Goal: Transaction & Acquisition: Obtain resource

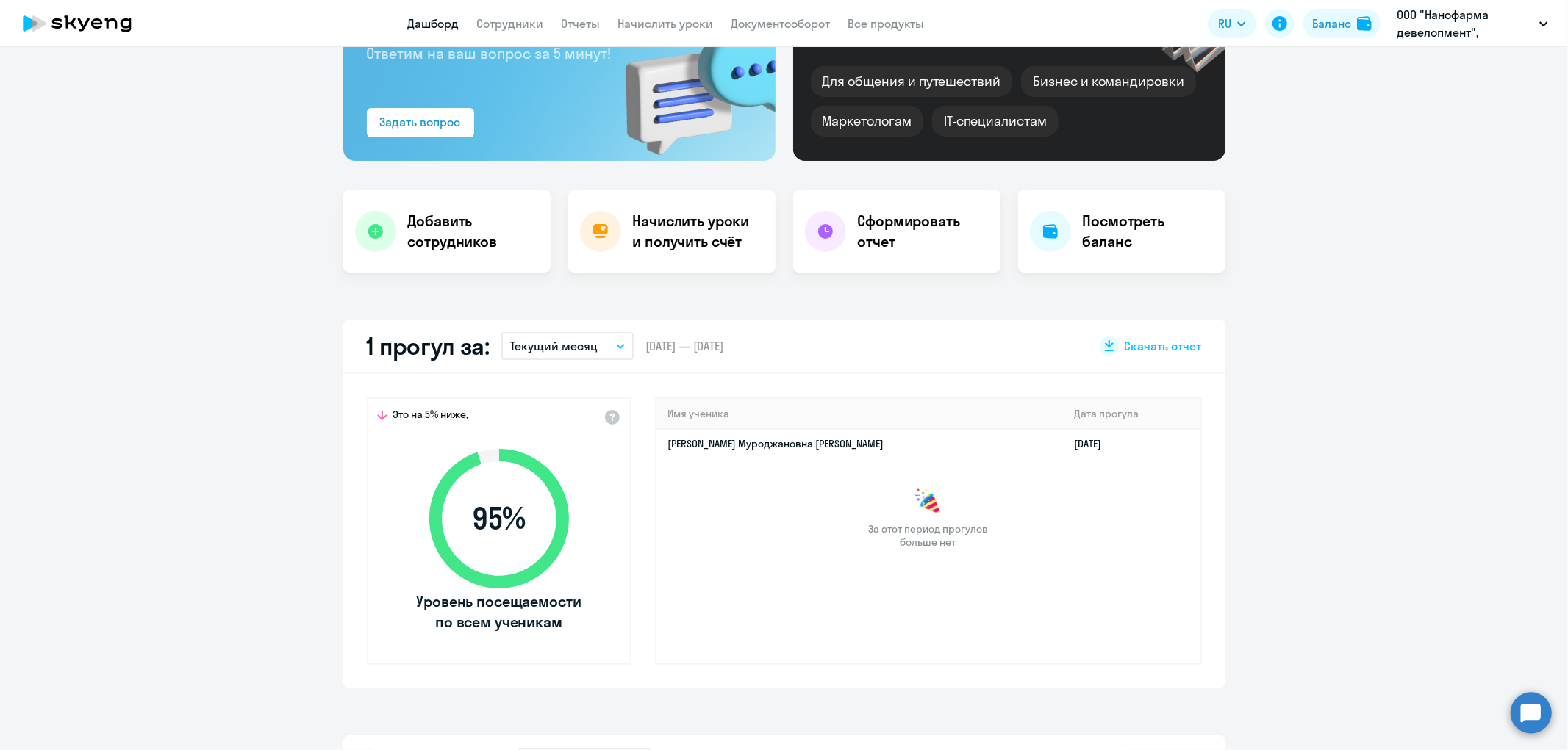
scroll to position [163, 0]
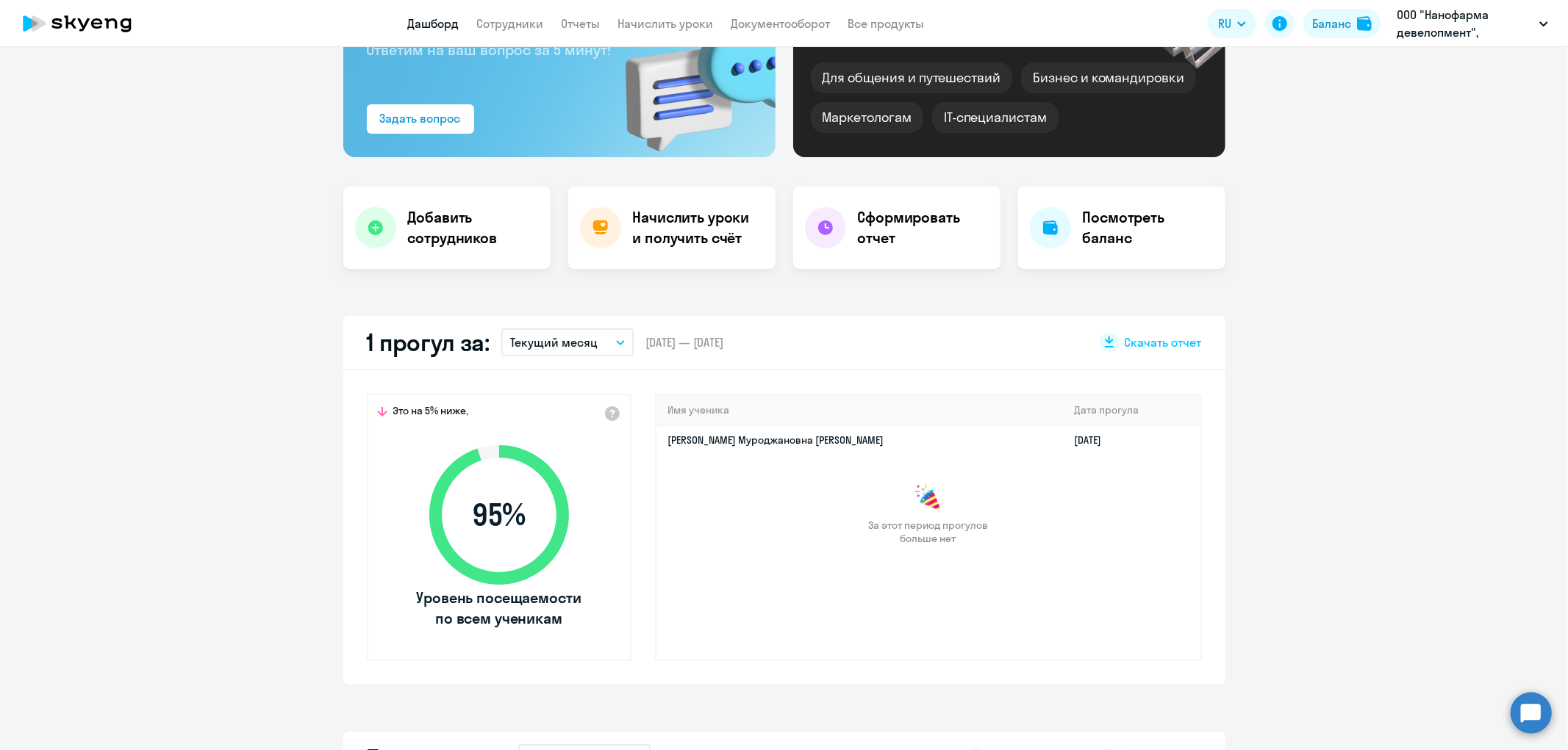
click at [616, 340] on icon "button" at bounding box center [620, 342] width 9 height 5
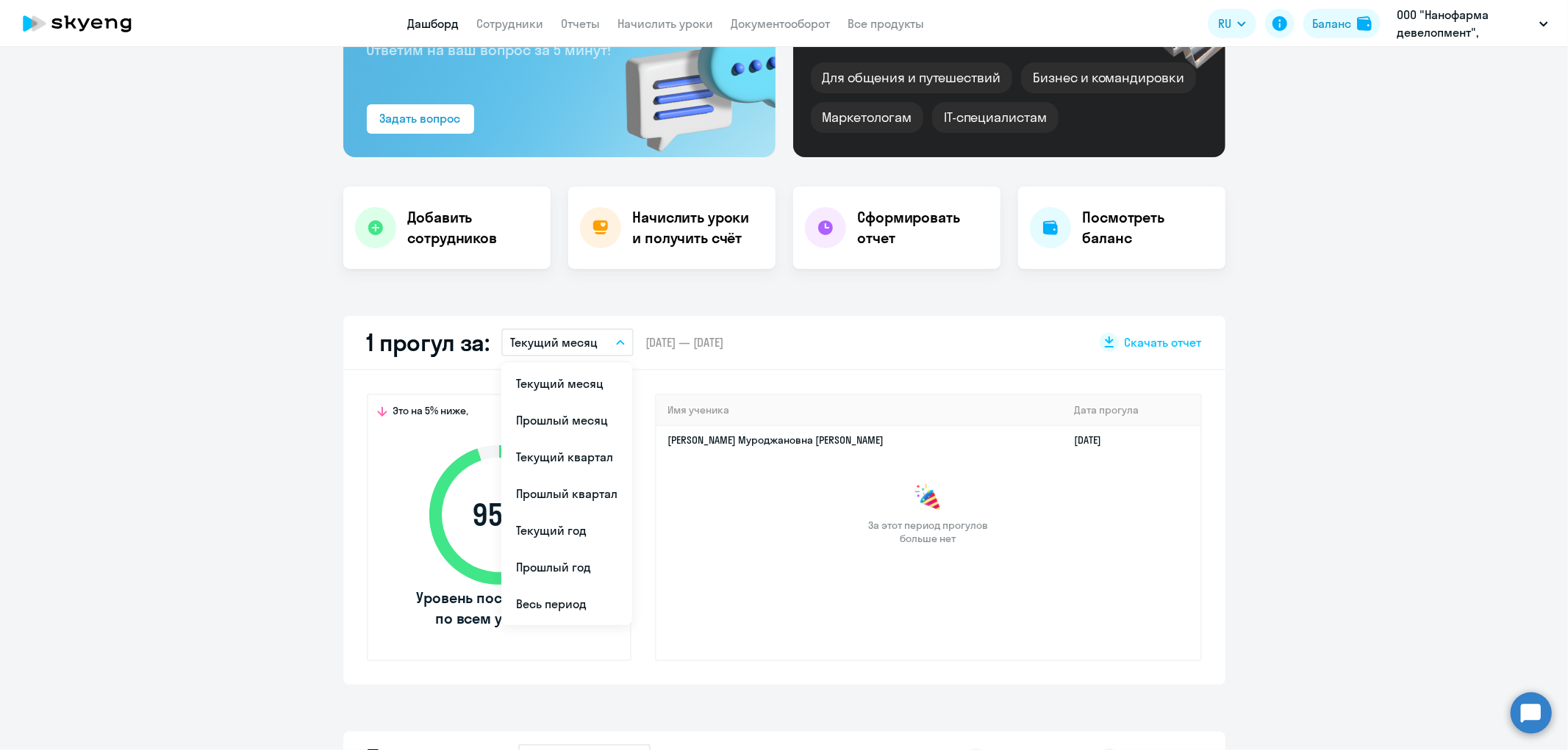
select select "30"
click at [591, 420] on li "Прошлый месяц" at bounding box center [567, 419] width 131 height 37
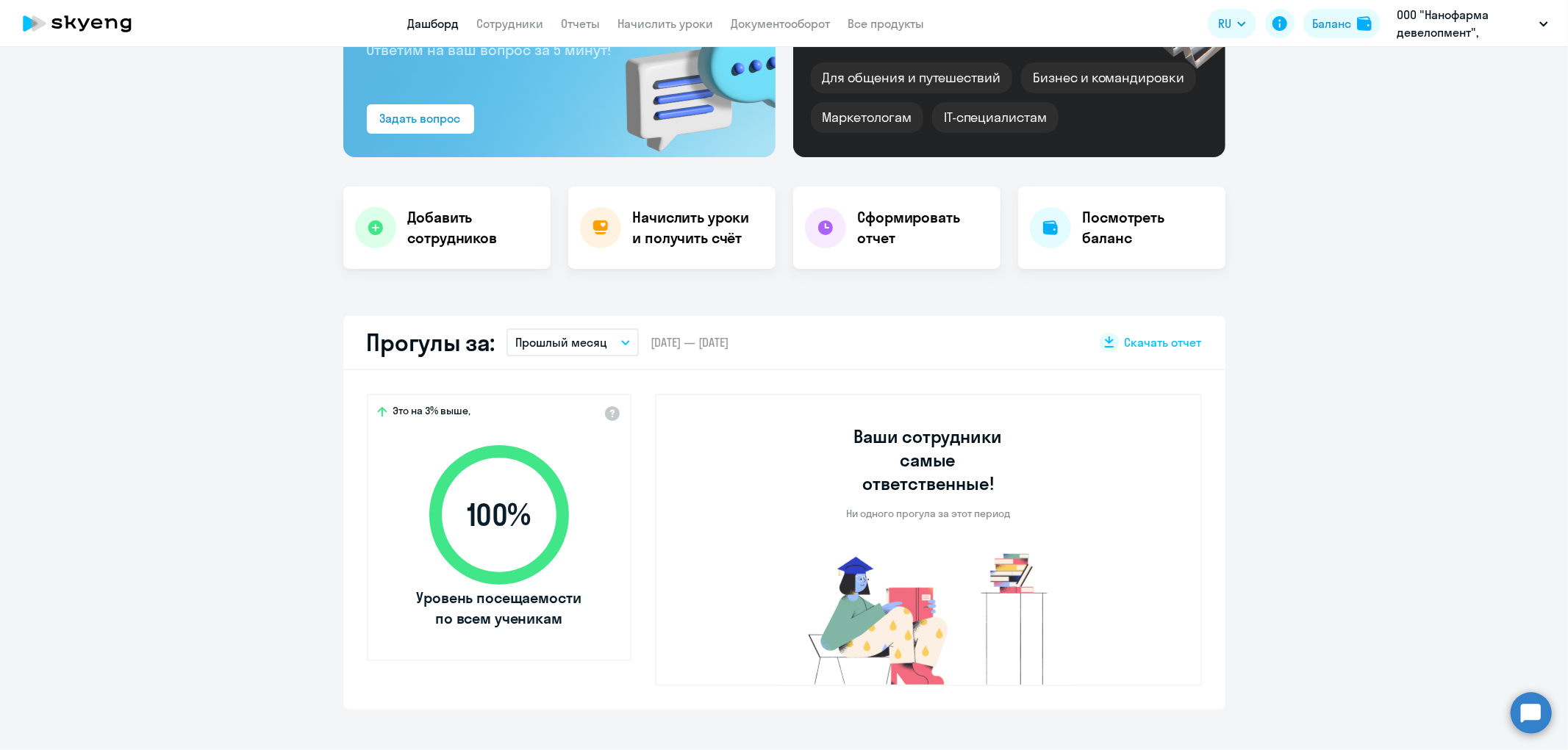
click at [622, 342] on icon "button" at bounding box center [625, 342] width 7 height 4
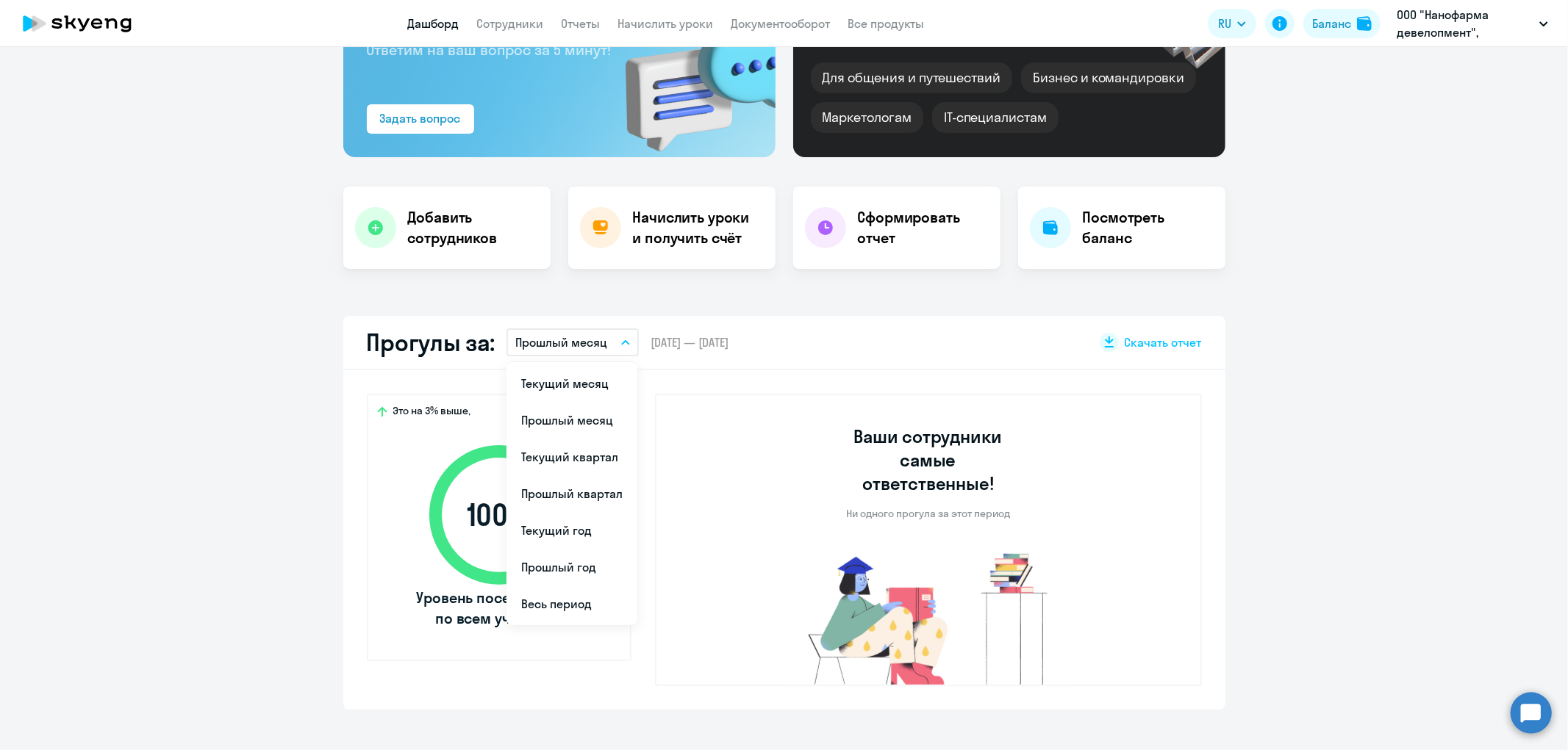
click at [575, 375] on li "Текущий месяц" at bounding box center [572, 383] width 131 height 37
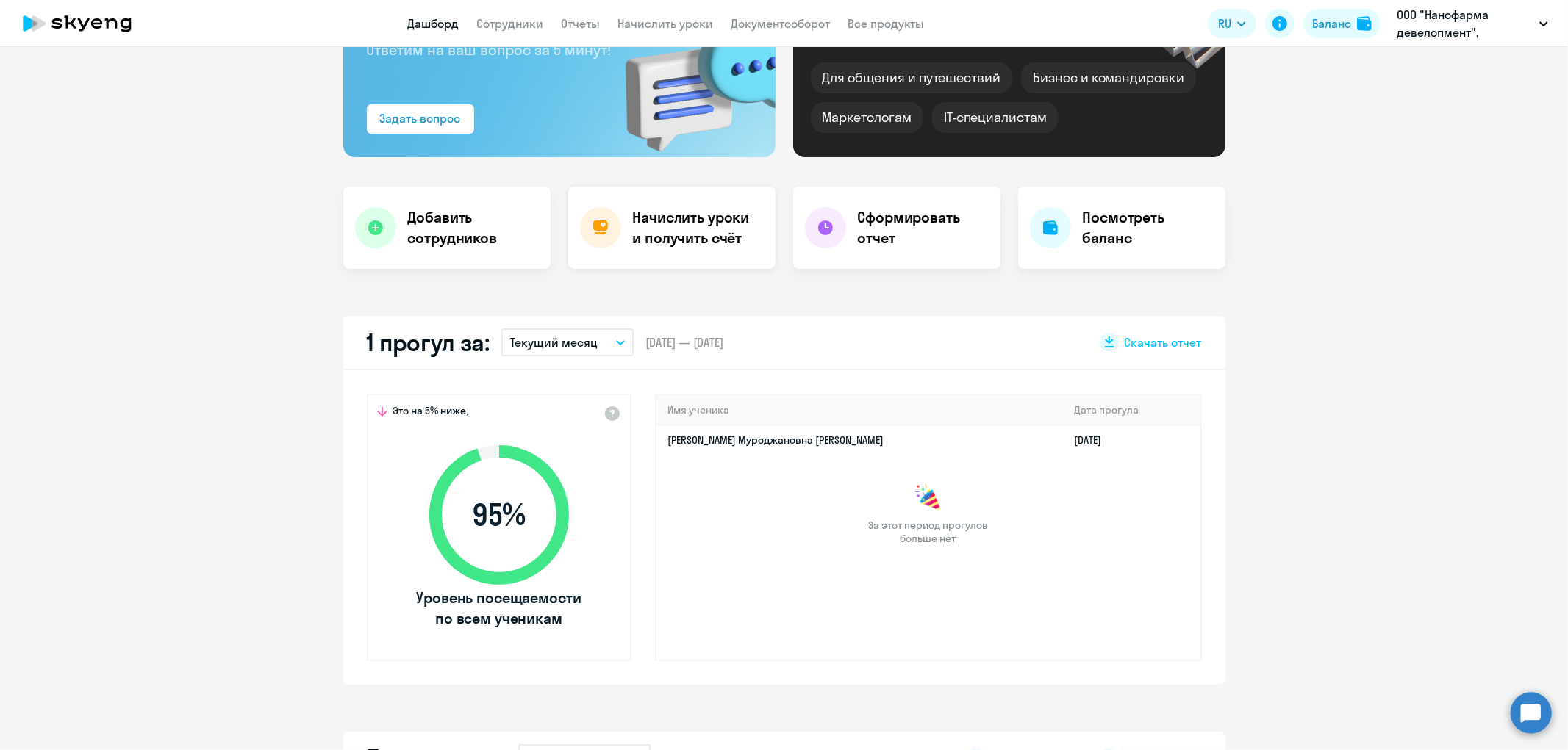
click at [666, 223] on h4 "Начислить уроки и получить счёт" at bounding box center [697, 228] width 128 height 41
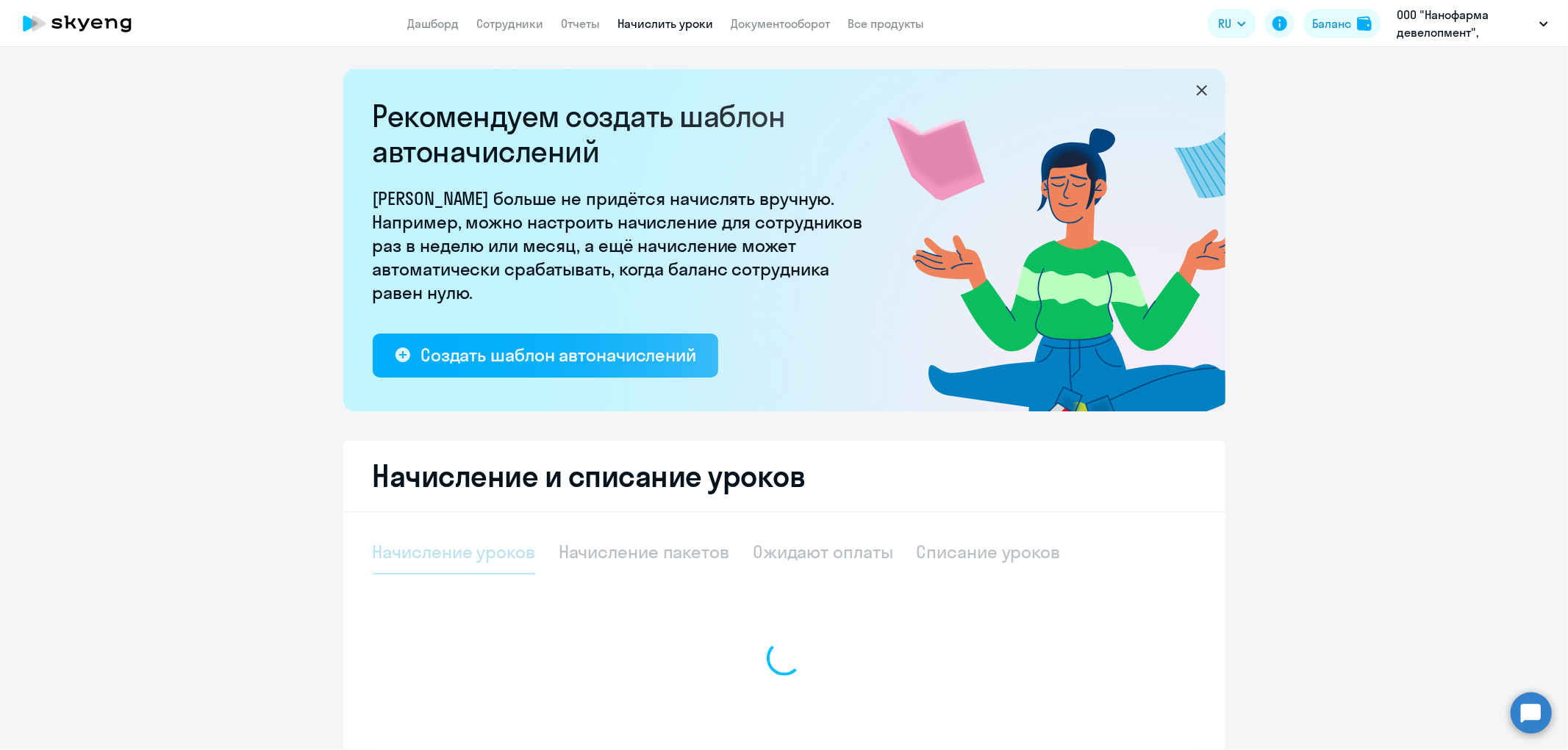
select select "10"
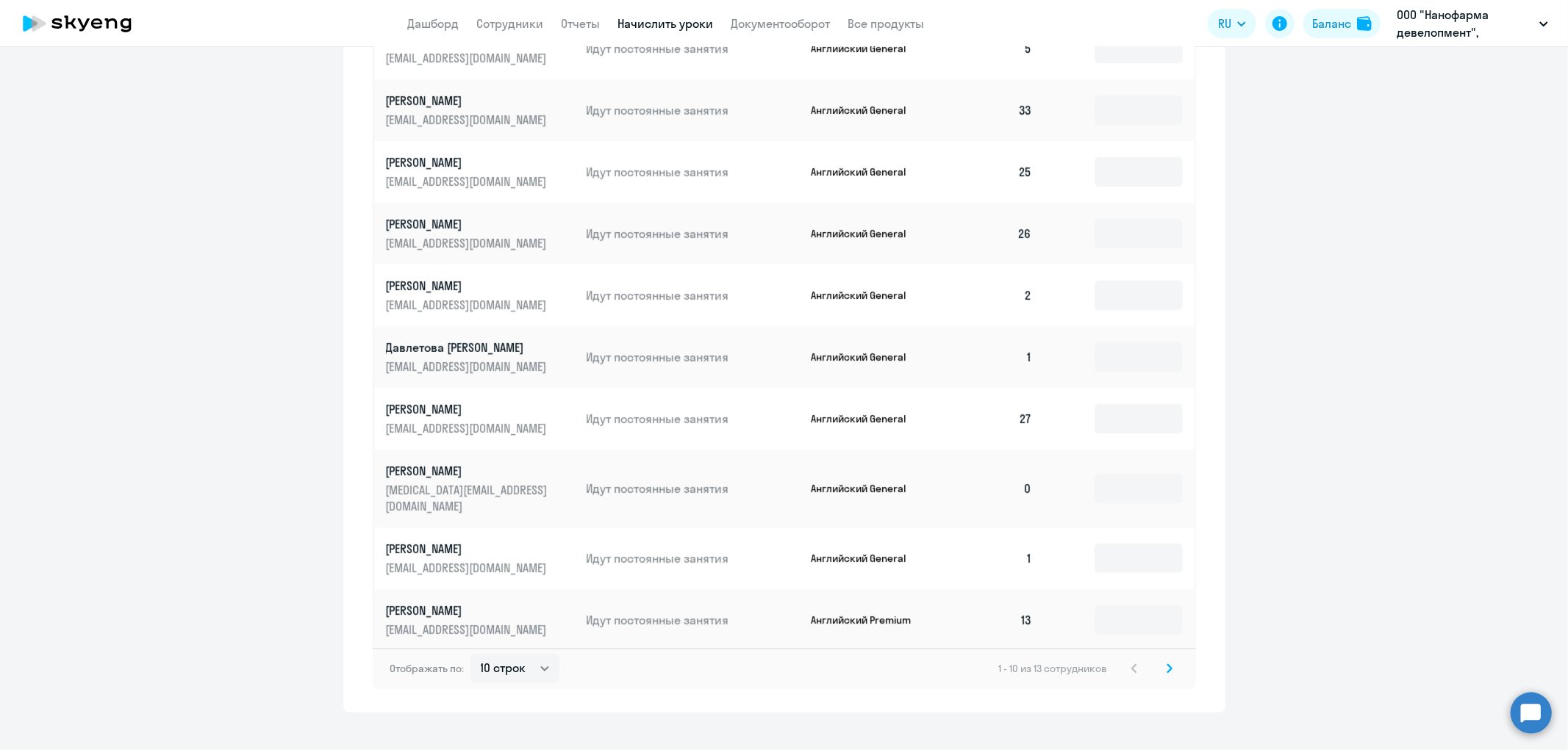
scroll to position [734, 0]
click at [1166, 664] on icon at bounding box center [1169, 667] width 6 height 10
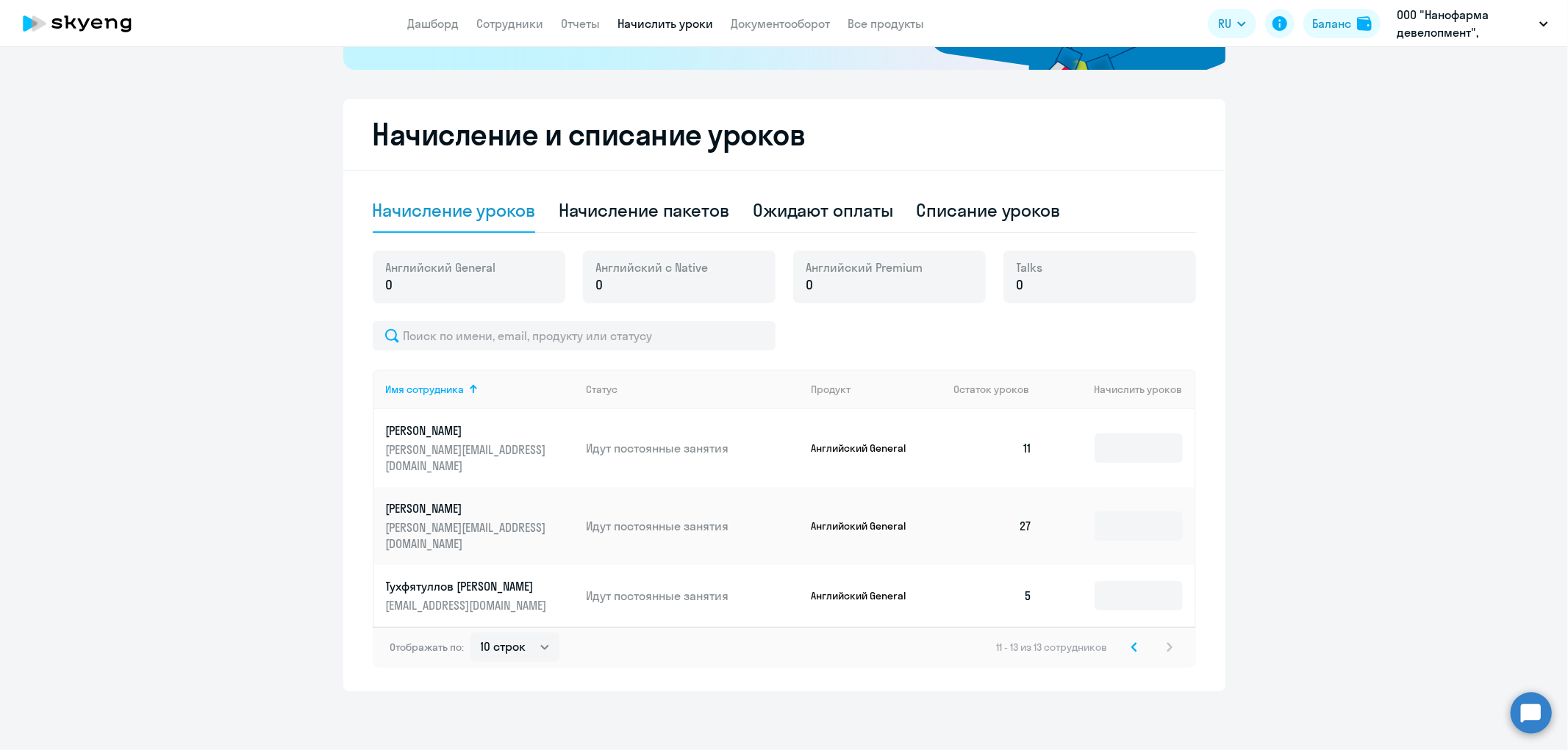
scroll to position [326, 0]
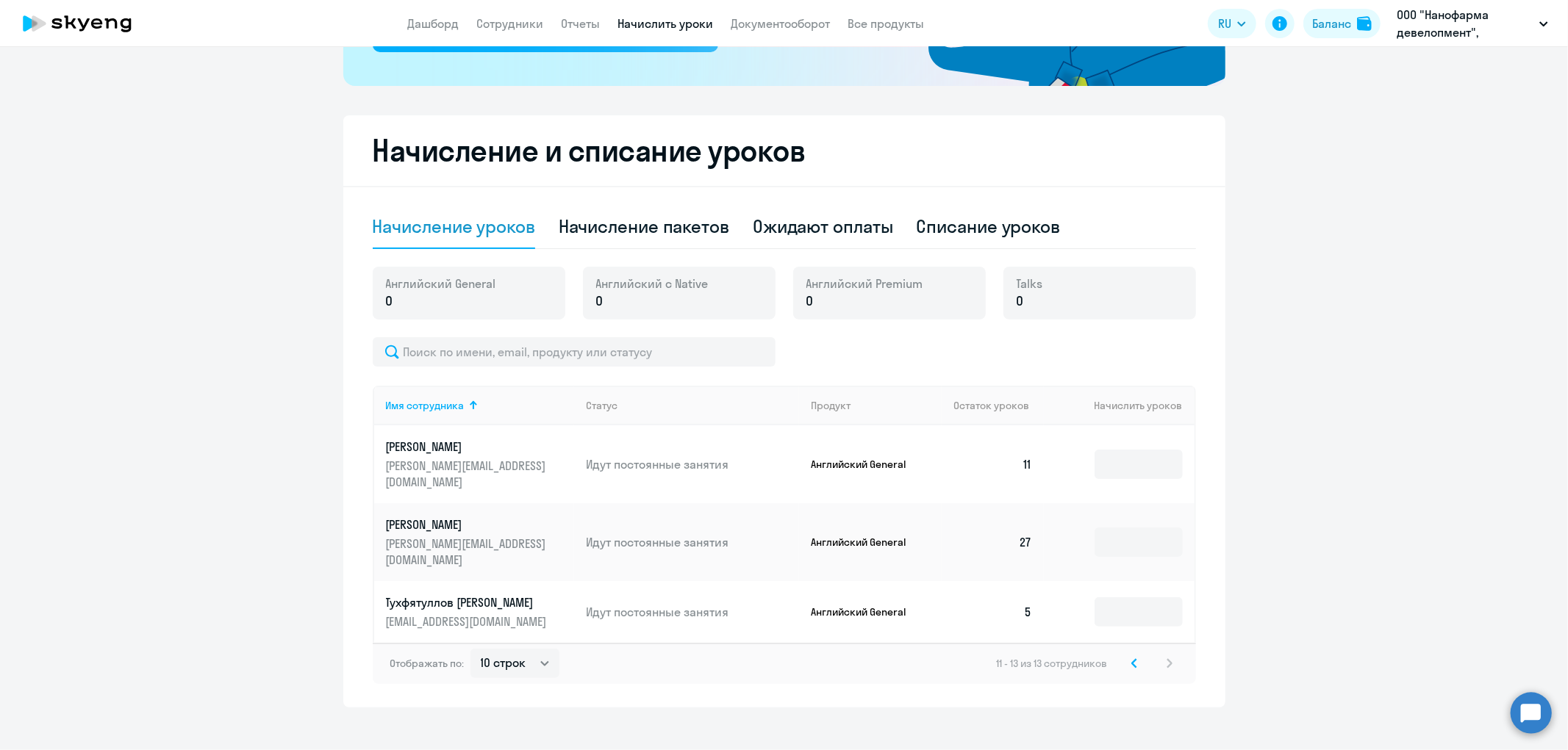
click at [1132, 659] on icon at bounding box center [1134, 663] width 4 height 8
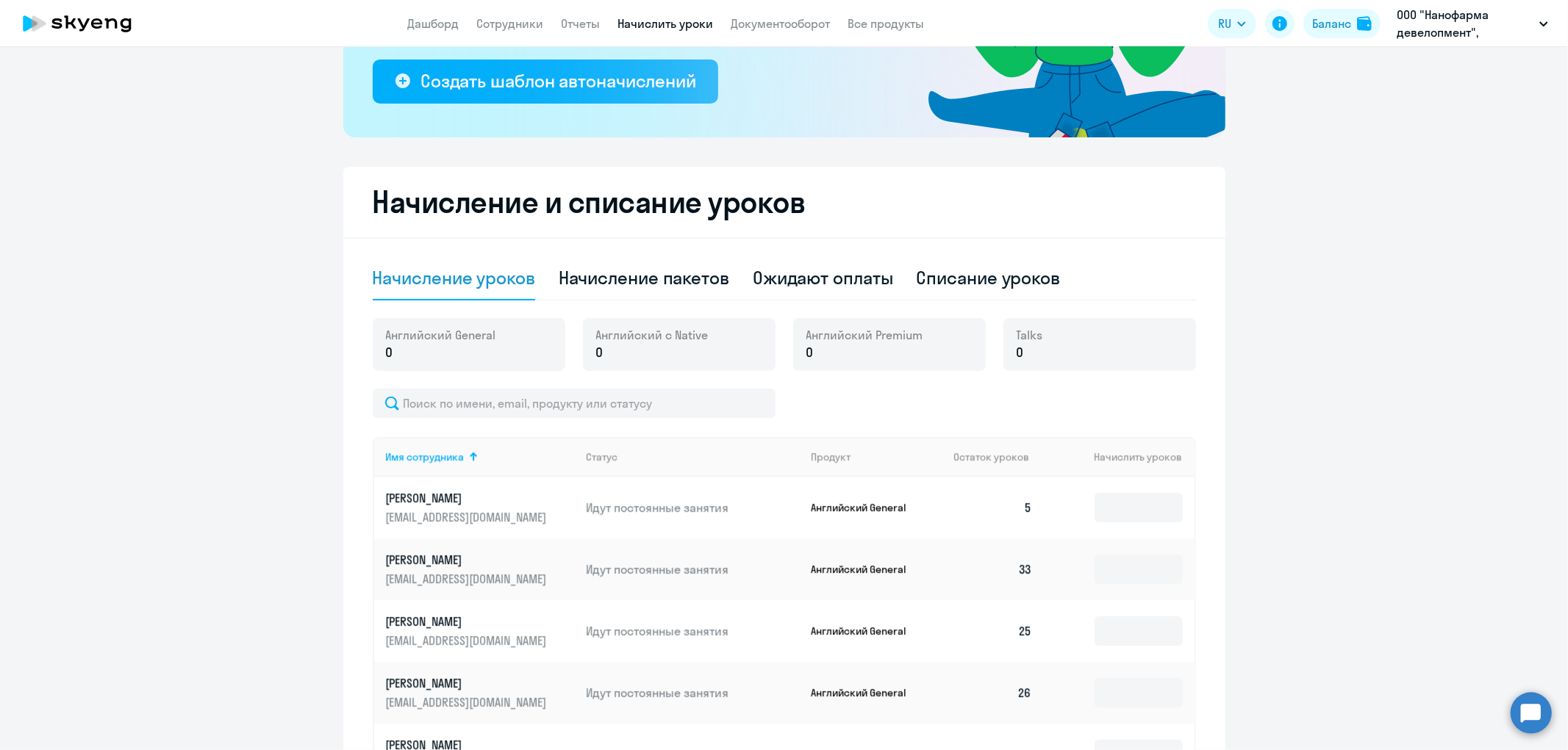
scroll to position [245, 0]
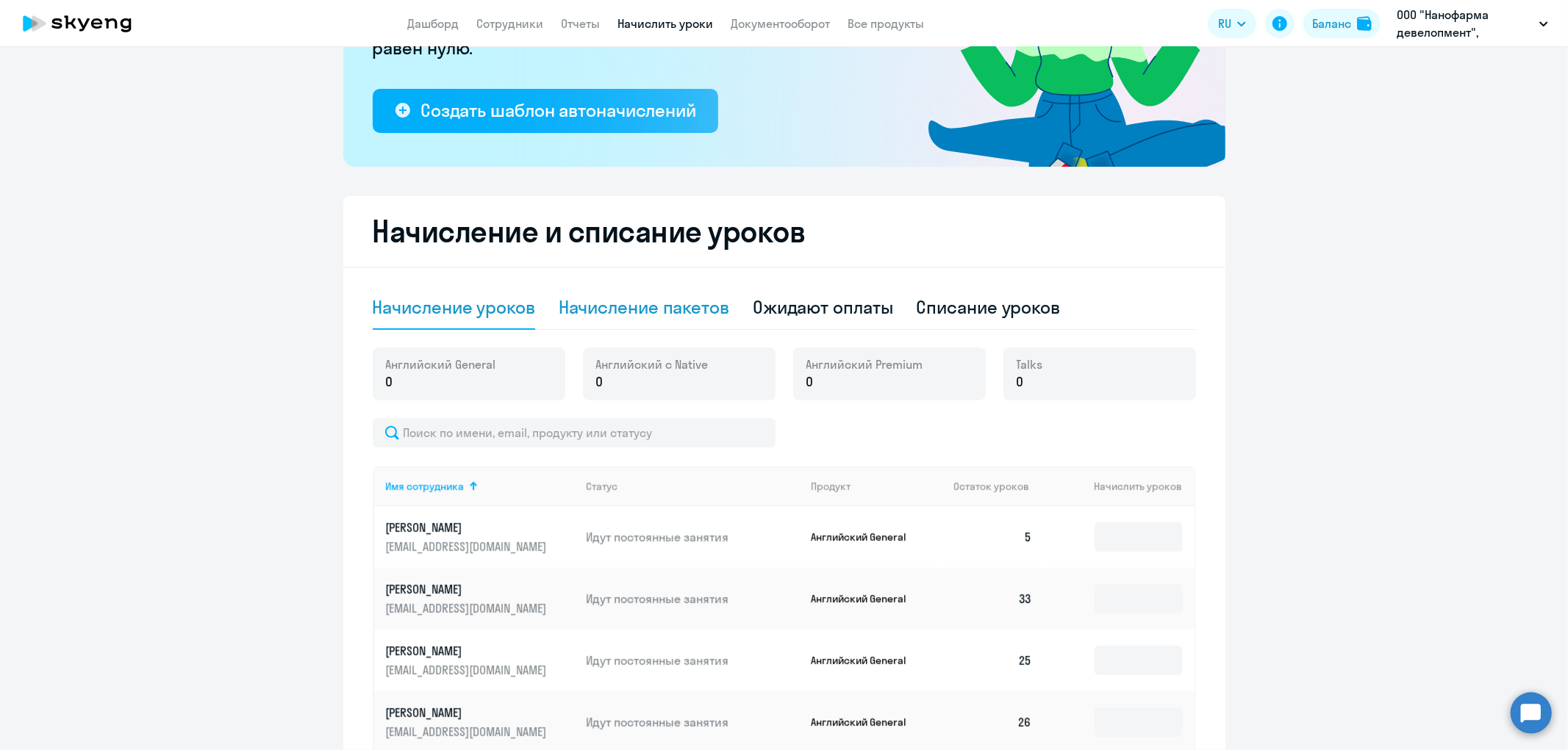
click at [651, 297] on div "Начисление пакетов" at bounding box center [644, 307] width 171 height 24
select select "10"
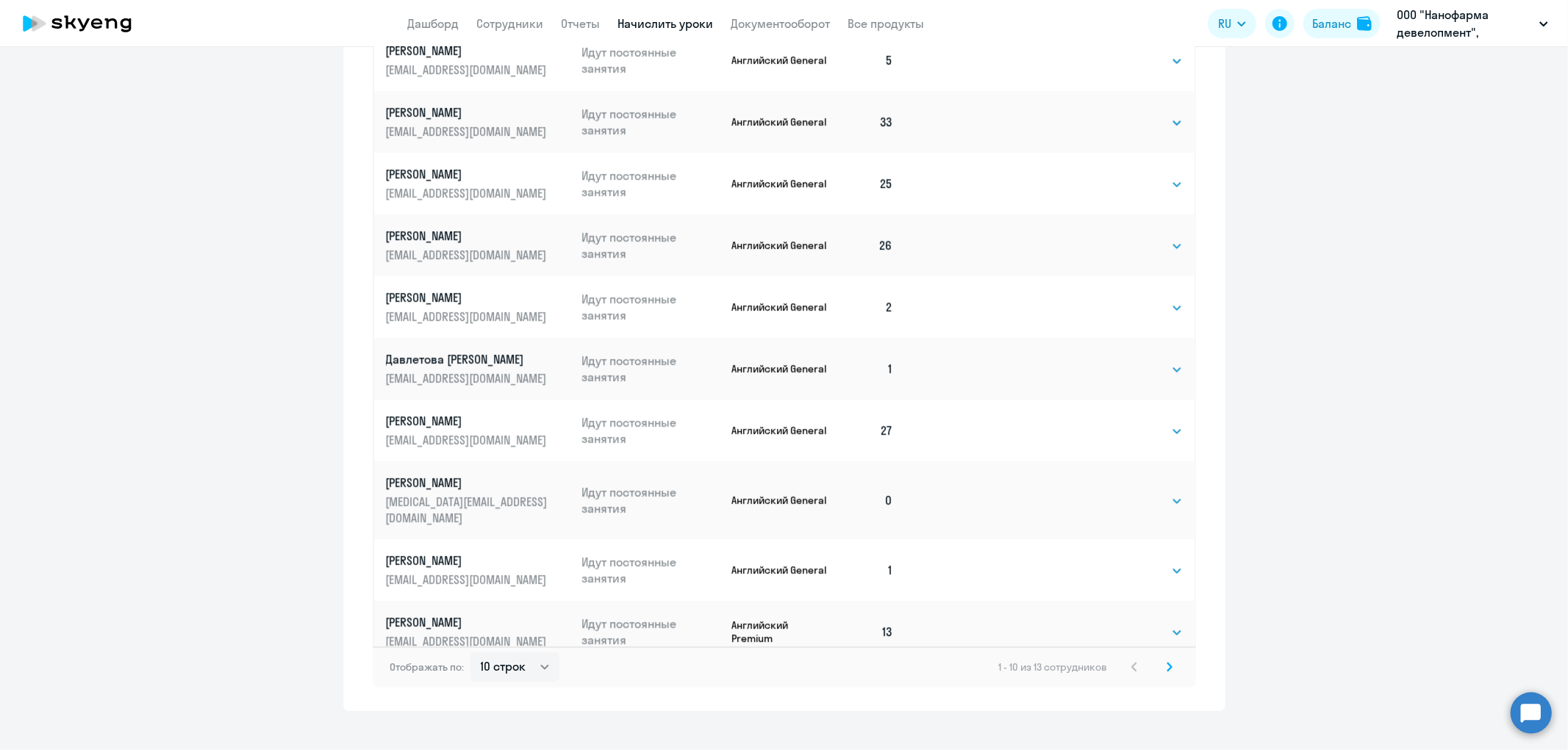
scroll to position [801, 0]
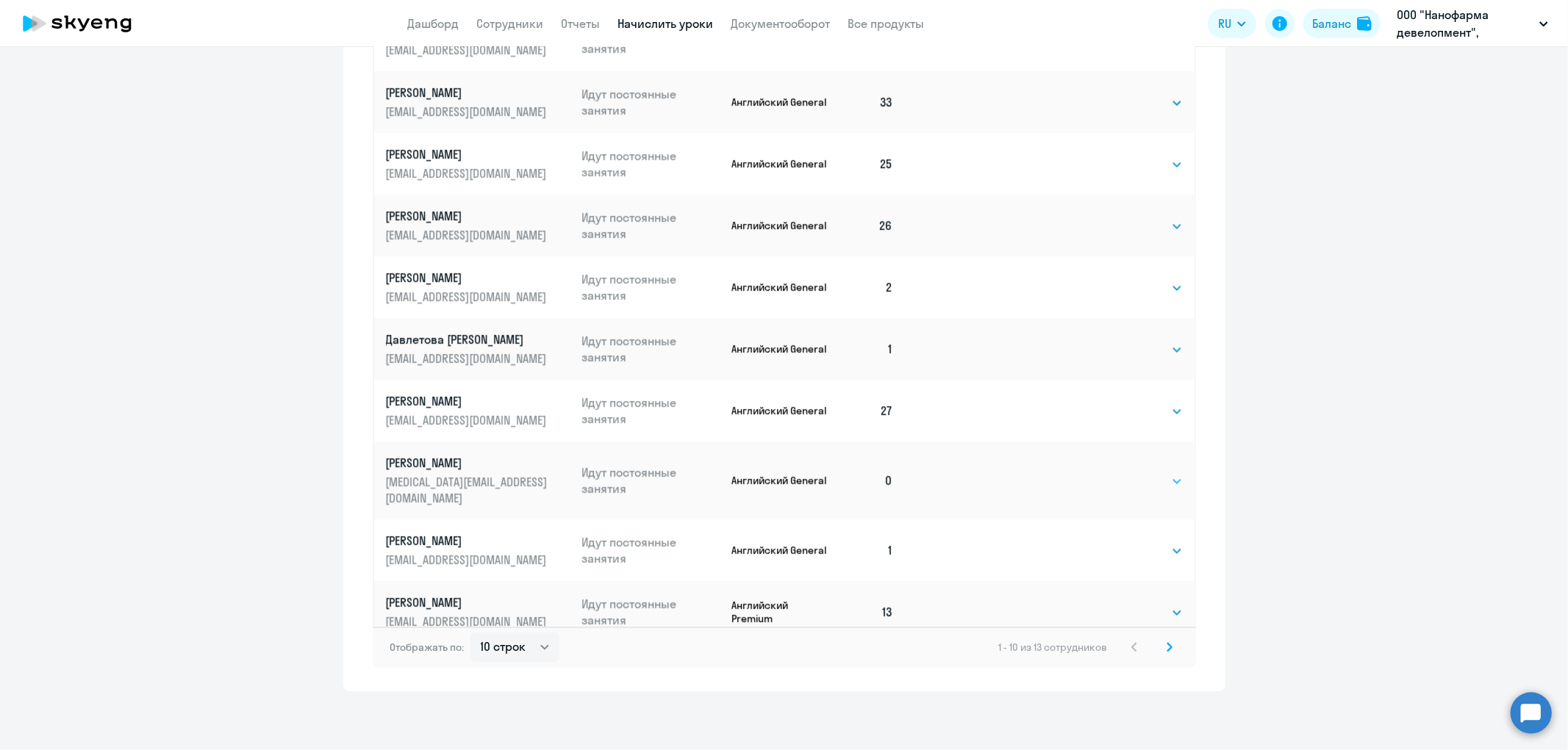
click at [1156, 487] on select "Выбрать 4 8 16 32 64 96 128" at bounding box center [1152, 482] width 60 height 18
click at [1123, 479] on select "Выбрать 4 8 16 32 64 96 128" at bounding box center [1152, 482] width 60 height 18
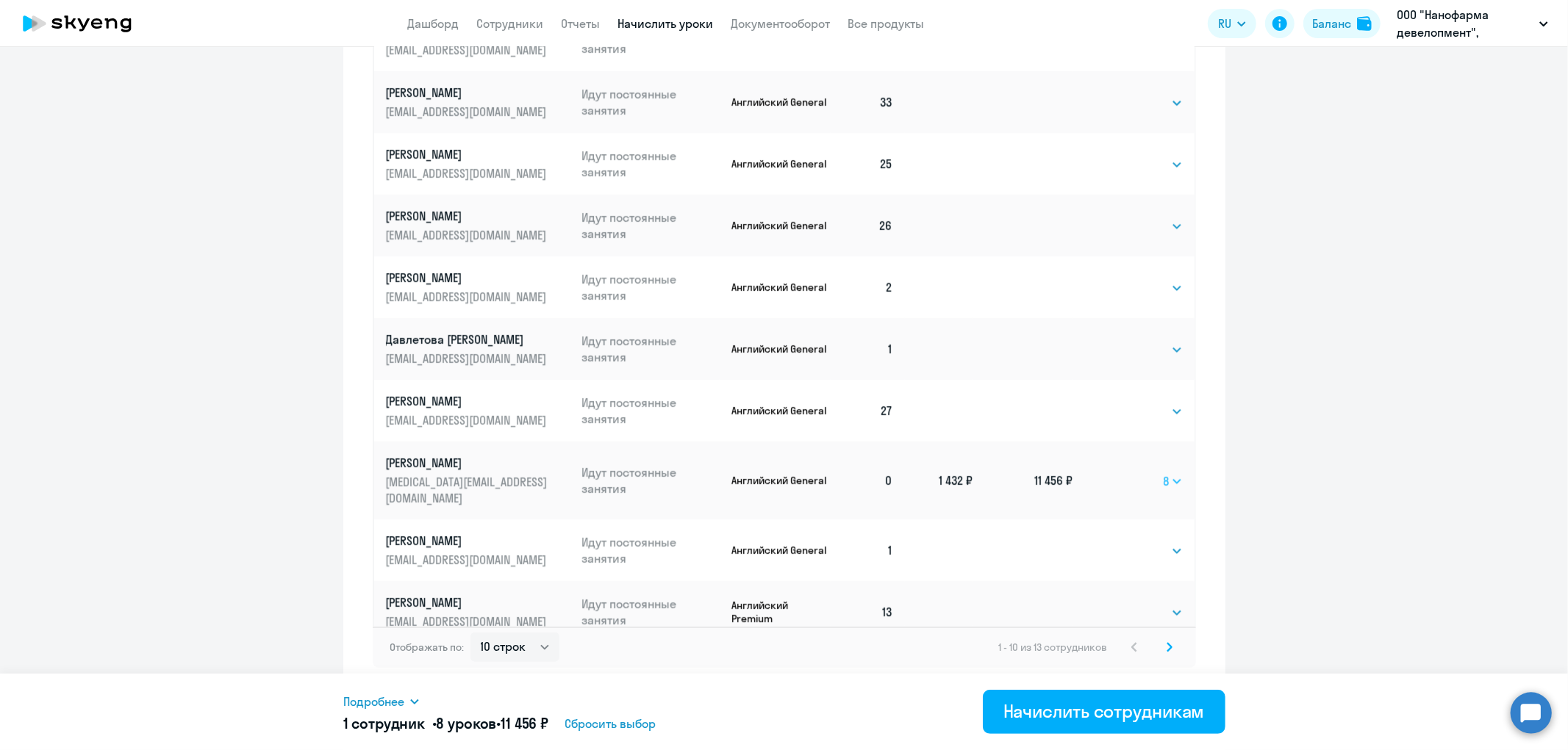
click at [1163, 485] on select "Выбрать 4 8 16 32 64 96 128" at bounding box center [1172, 482] width 19 height 18
select select "16"
click at [1163, 479] on select "Выбрать 4 8 16 32 64 96 128" at bounding box center [1172, 482] width 19 height 18
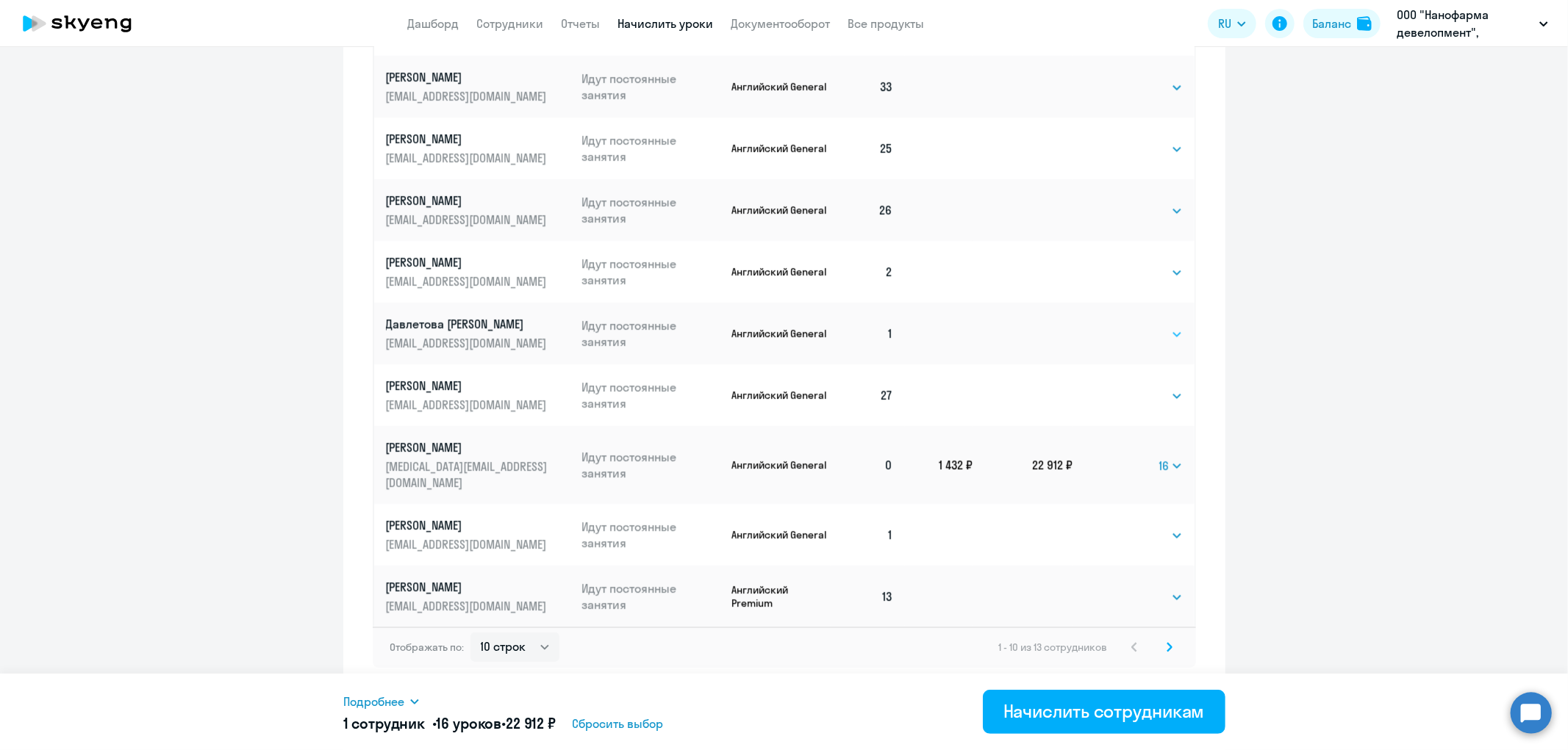
click at [1159, 343] on select "Выбрать 4 8 16 32 64 96 128" at bounding box center [1152, 335] width 60 height 18
select select "16"
click at [1123, 340] on select "Выбрать 4 8 16 32 64 96 128" at bounding box center [1152, 335] width 60 height 18
click at [1107, 703] on div "Начислить сотрудникам" at bounding box center [1104, 712] width 201 height 24
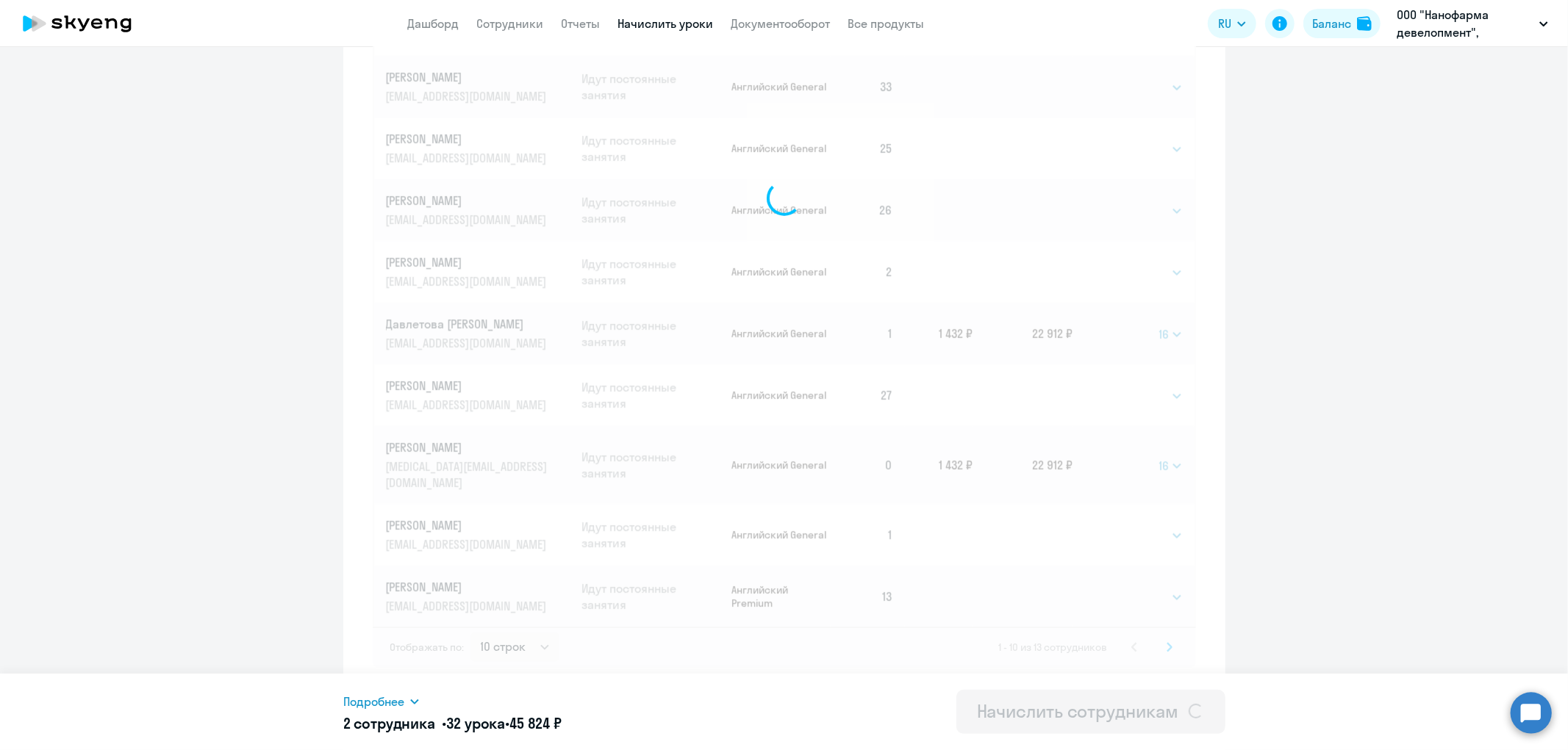
select select
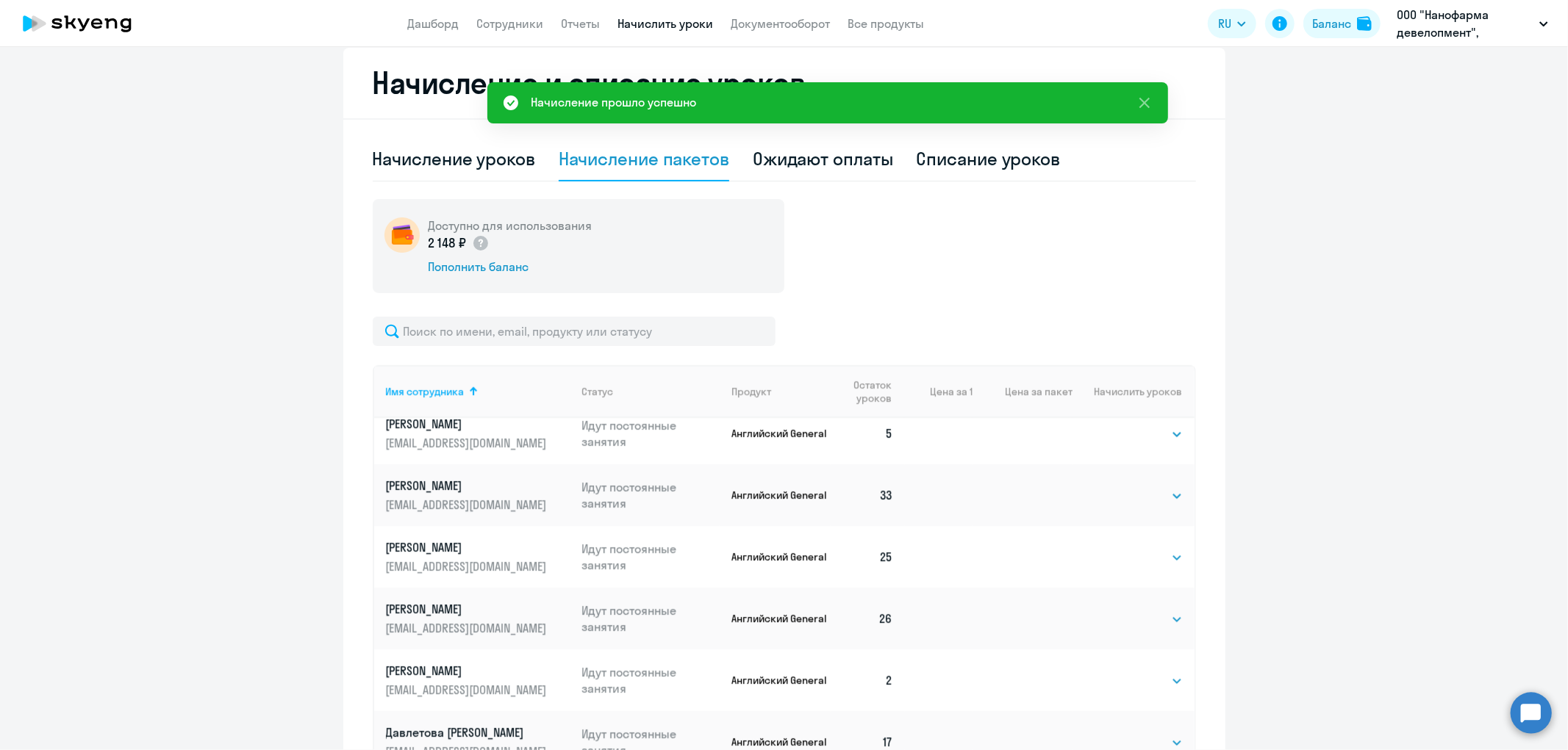
scroll to position [413, 0]
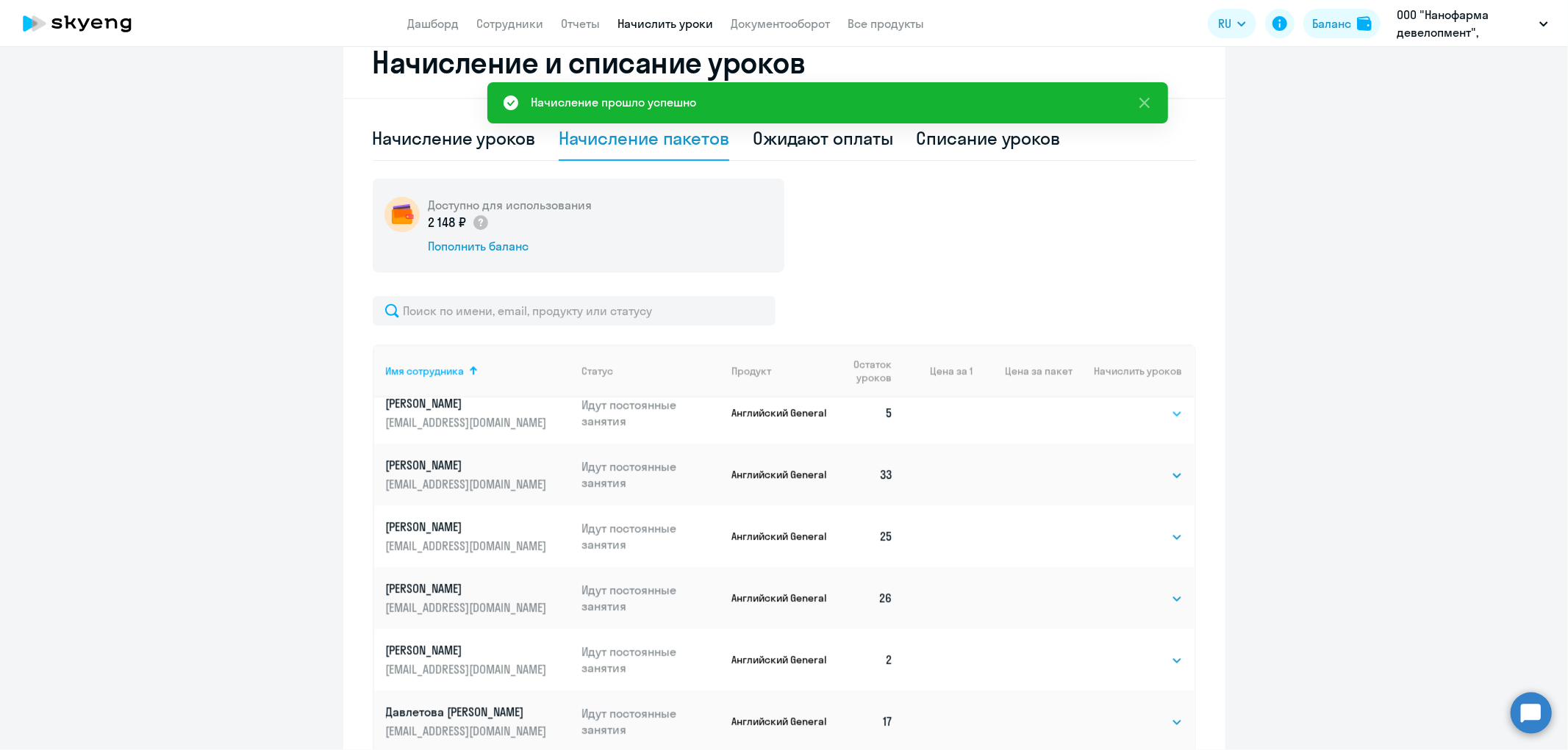
click at [1157, 412] on select "Выбрать 4 8 16 32 64 96 128" at bounding box center [1152, 413] width 60 height 18
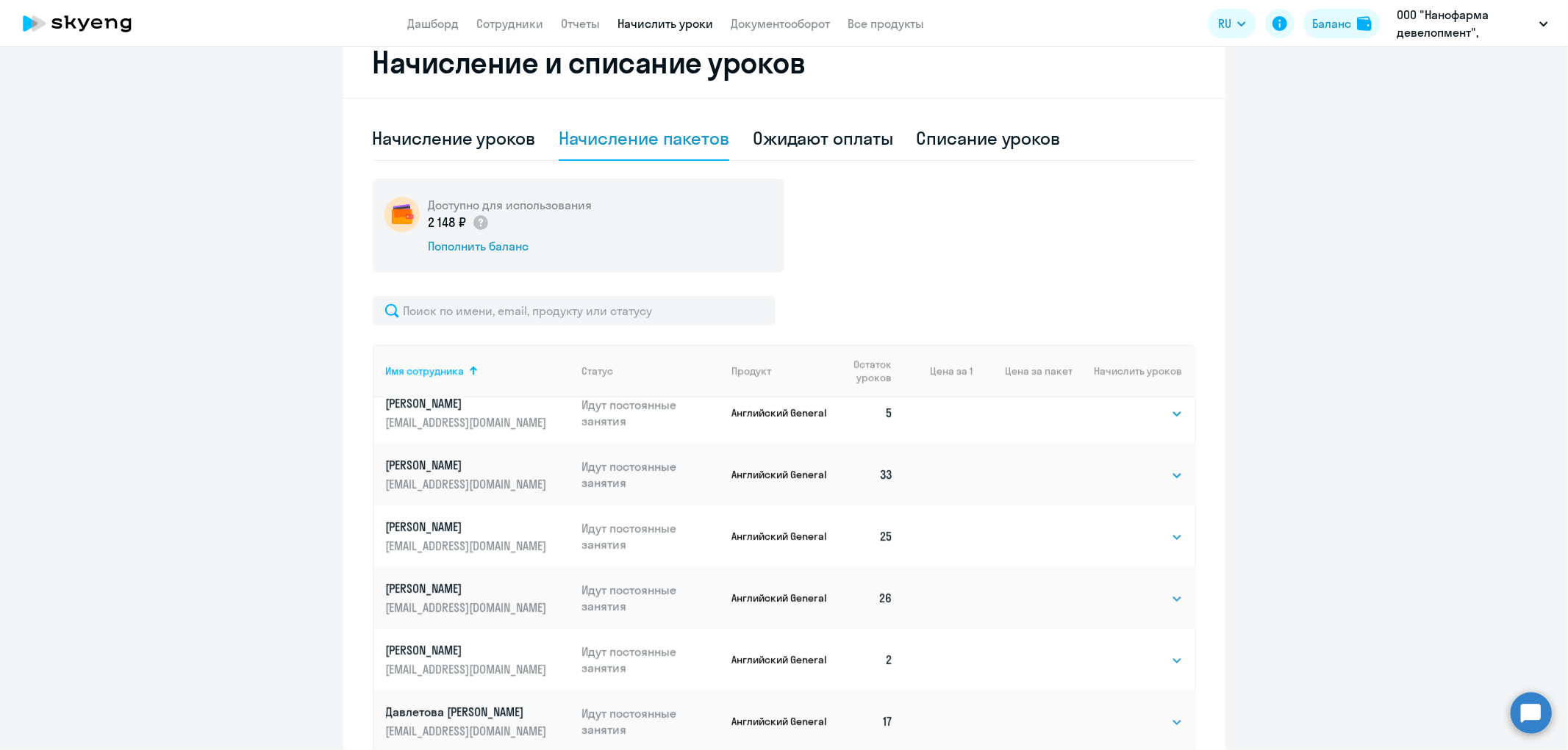
select select "32"
click at [1123, 405] on select "Выбрать 4 8 16 32 64 96 128" at bounding box center [1152, 413] width 60 height 18
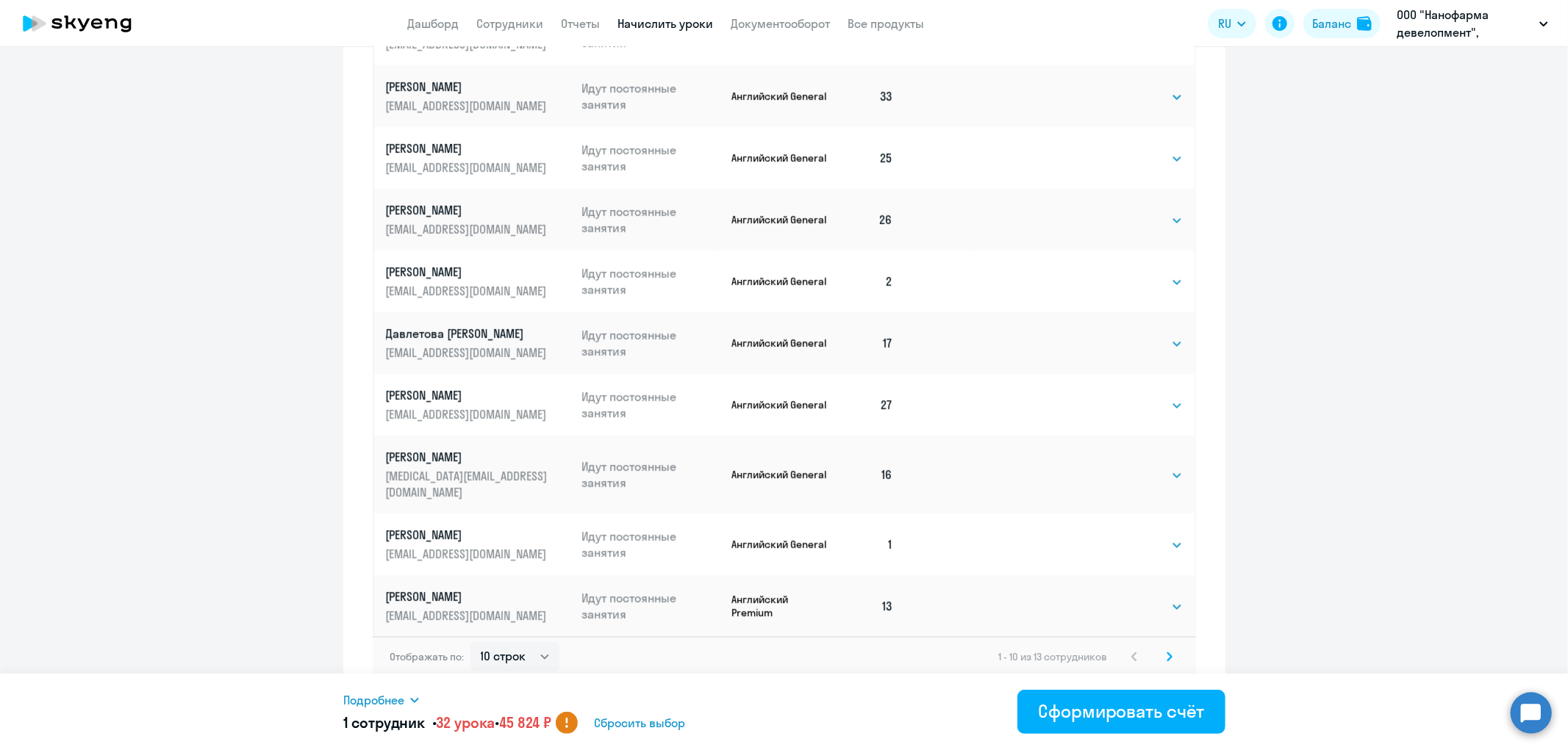
scroll to position [790, 0]
click at [1157, 292] on select "Выбрать 4 8 16 32 64 96 128" at bounding box center [1152, 283] width 60 height 18
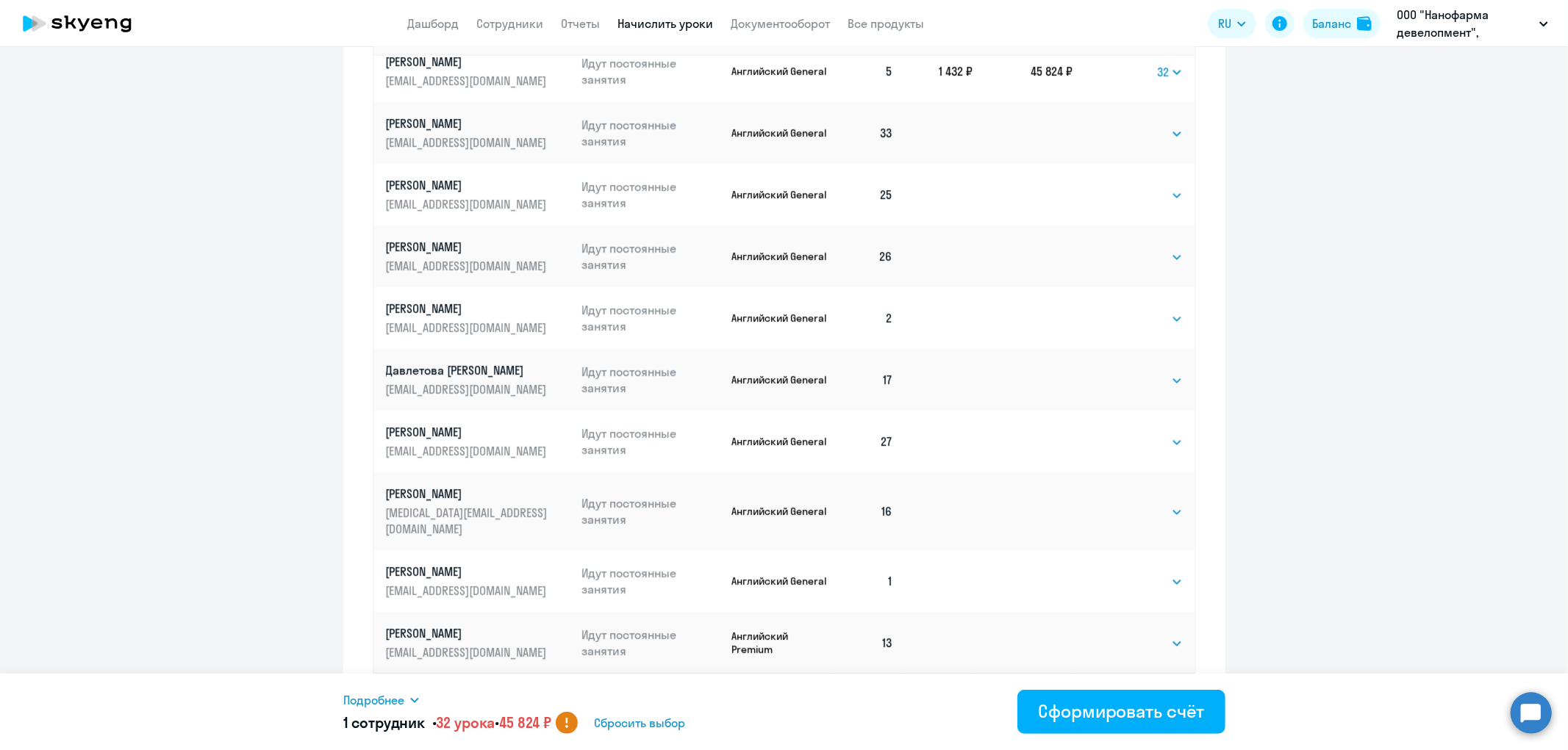
scroll to position [801, 0]
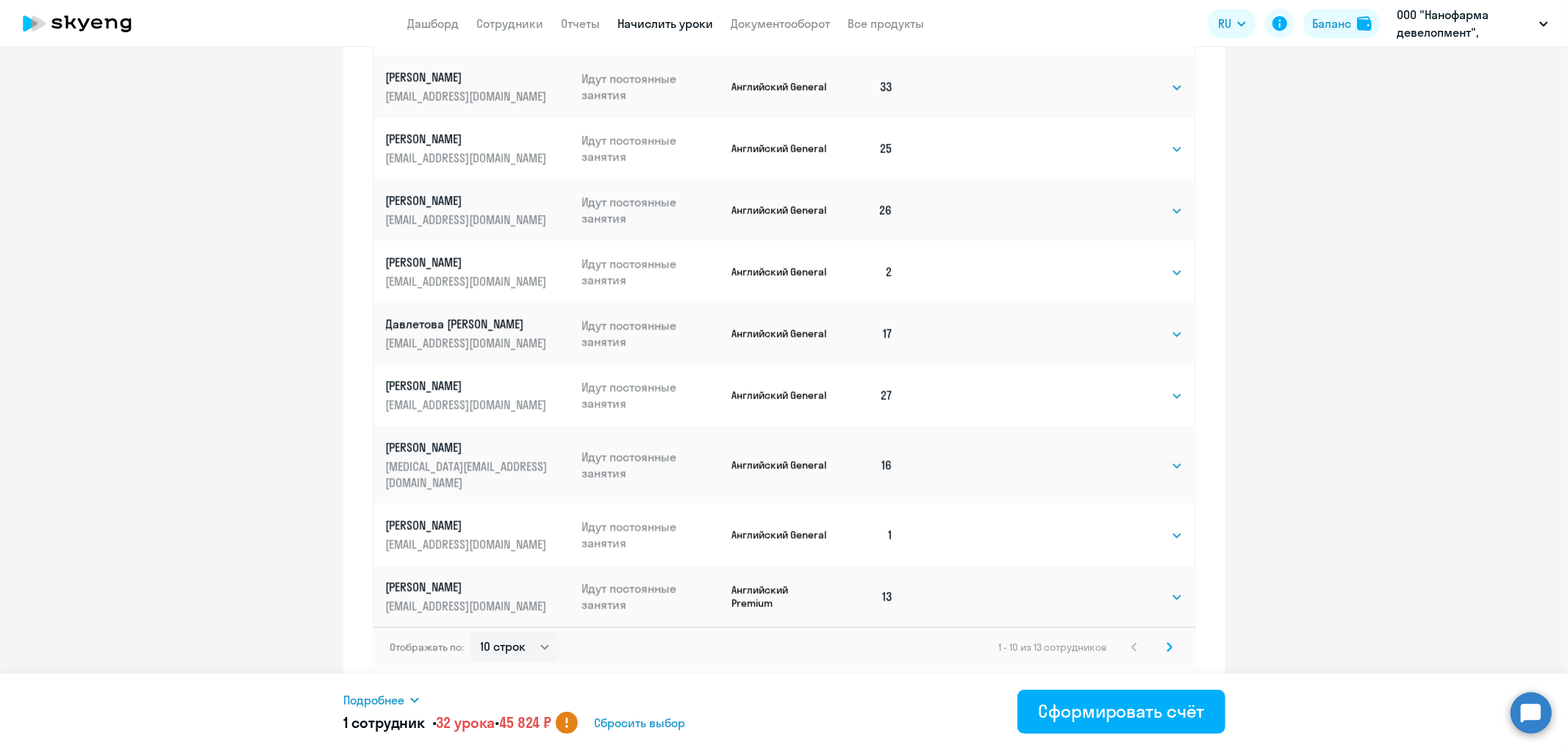
click at [1160, 648] on svg-icon at bounding box center [1169, 647] width 18 height 18
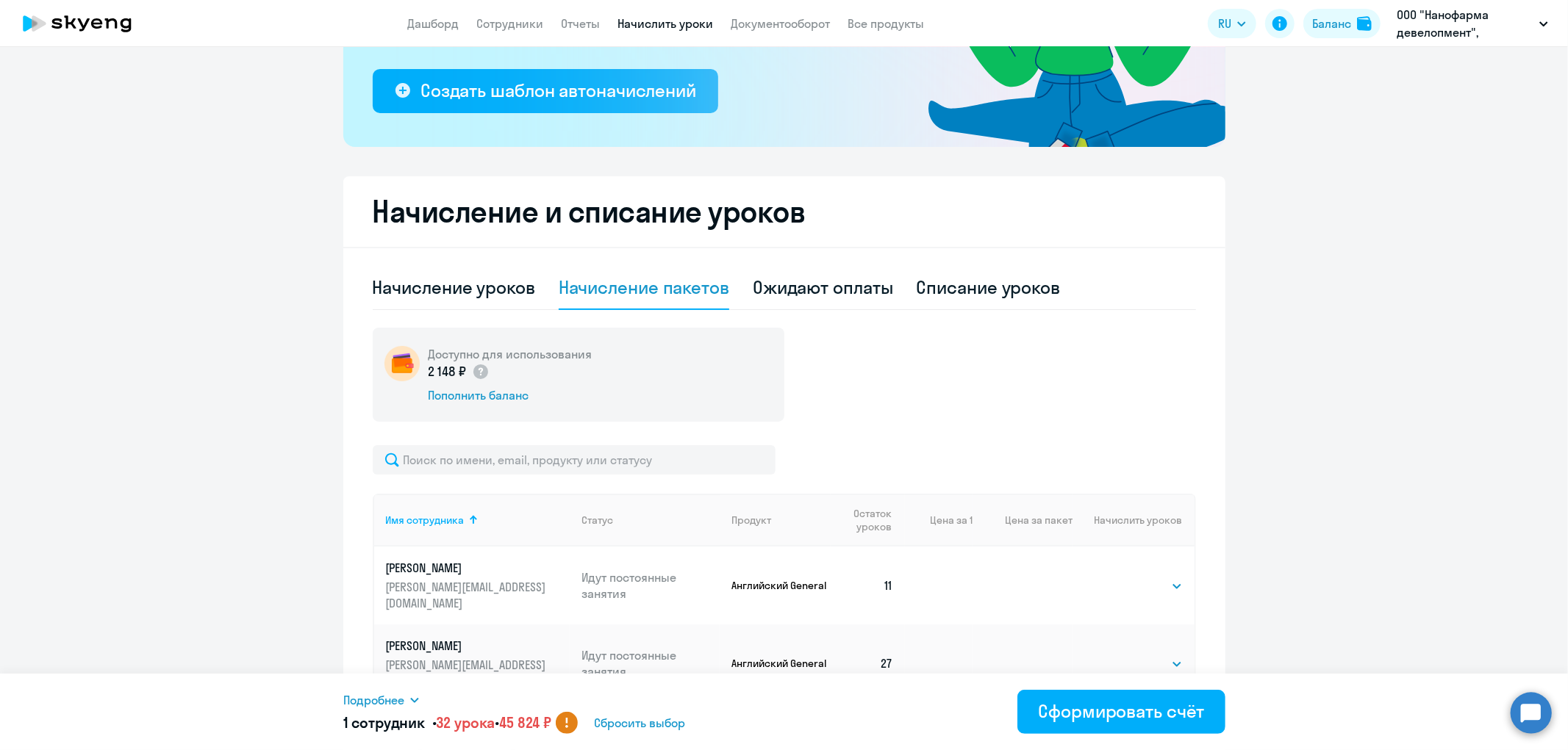
scroll to position [385, 0]
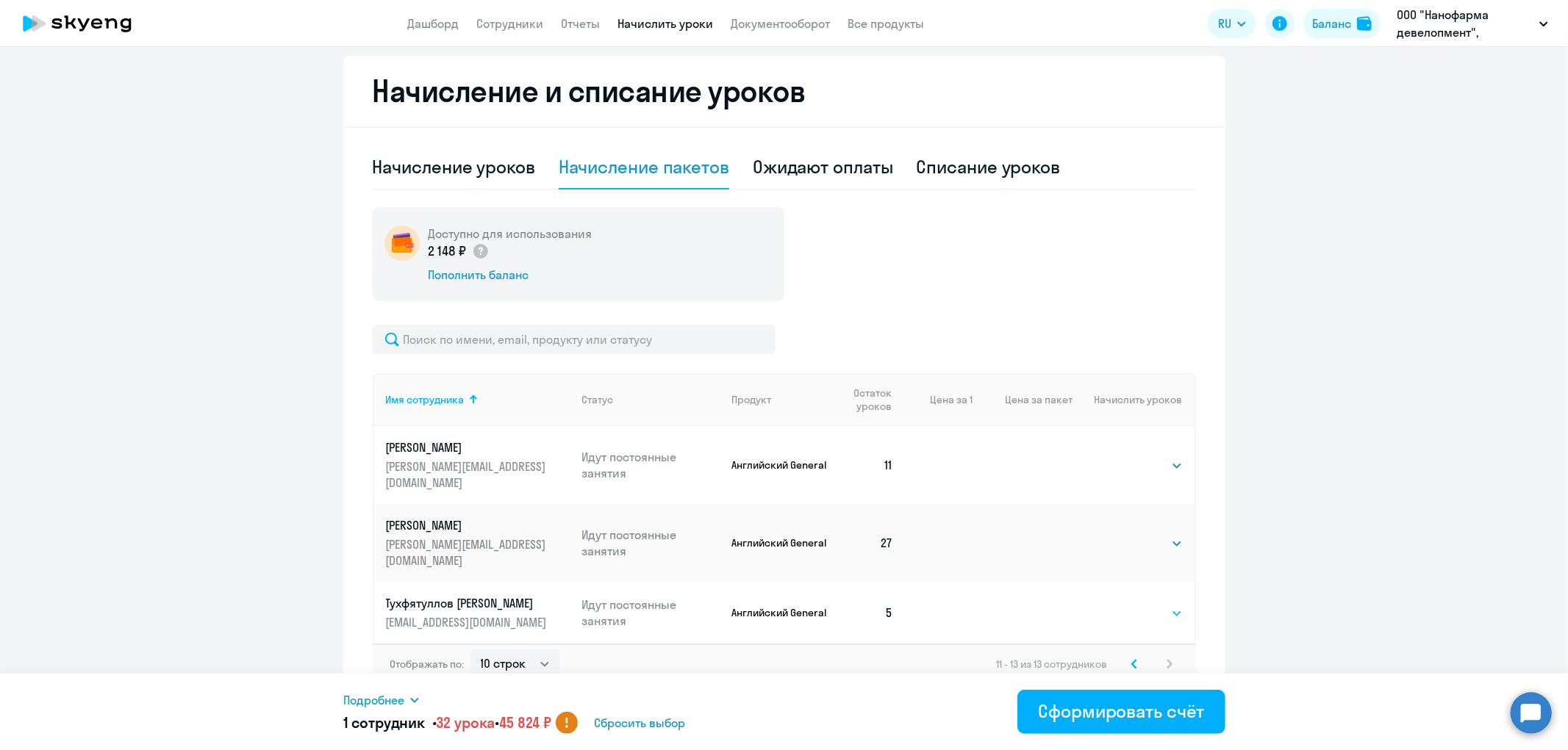
click at [1171, 605] on select "Выбрать 4 8 16 32 64 96 128" at bounding box center [1152, 614] width 60 height 18
select select "32"
click at [1123, 605] on select "Выбрать 4 8 16 32 64 96 128" at bounding box center [1152, 614] width 60 height 18
click at [1132, 660] on icon at bounding box center [1134, 664] width 4 height 8
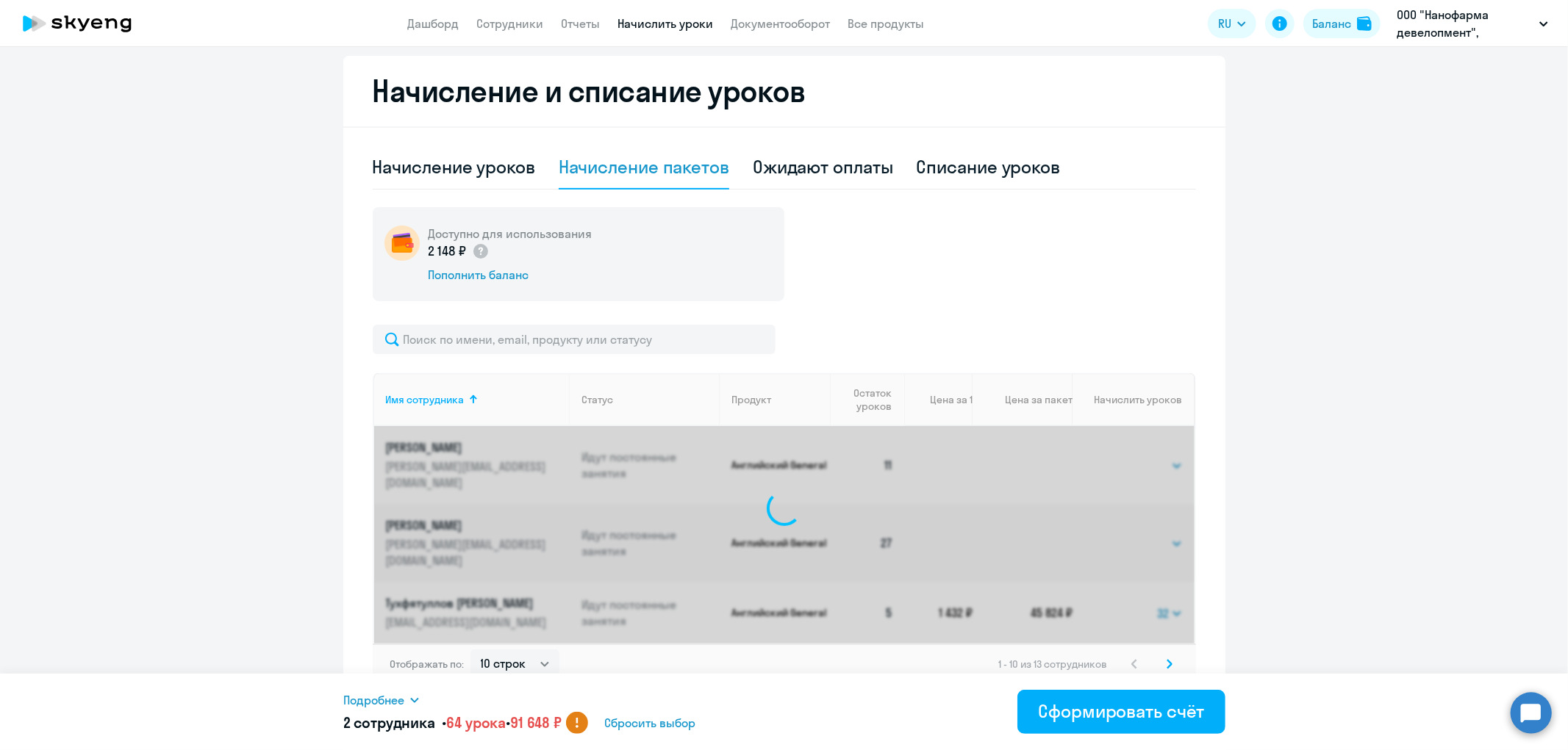
select select "32"
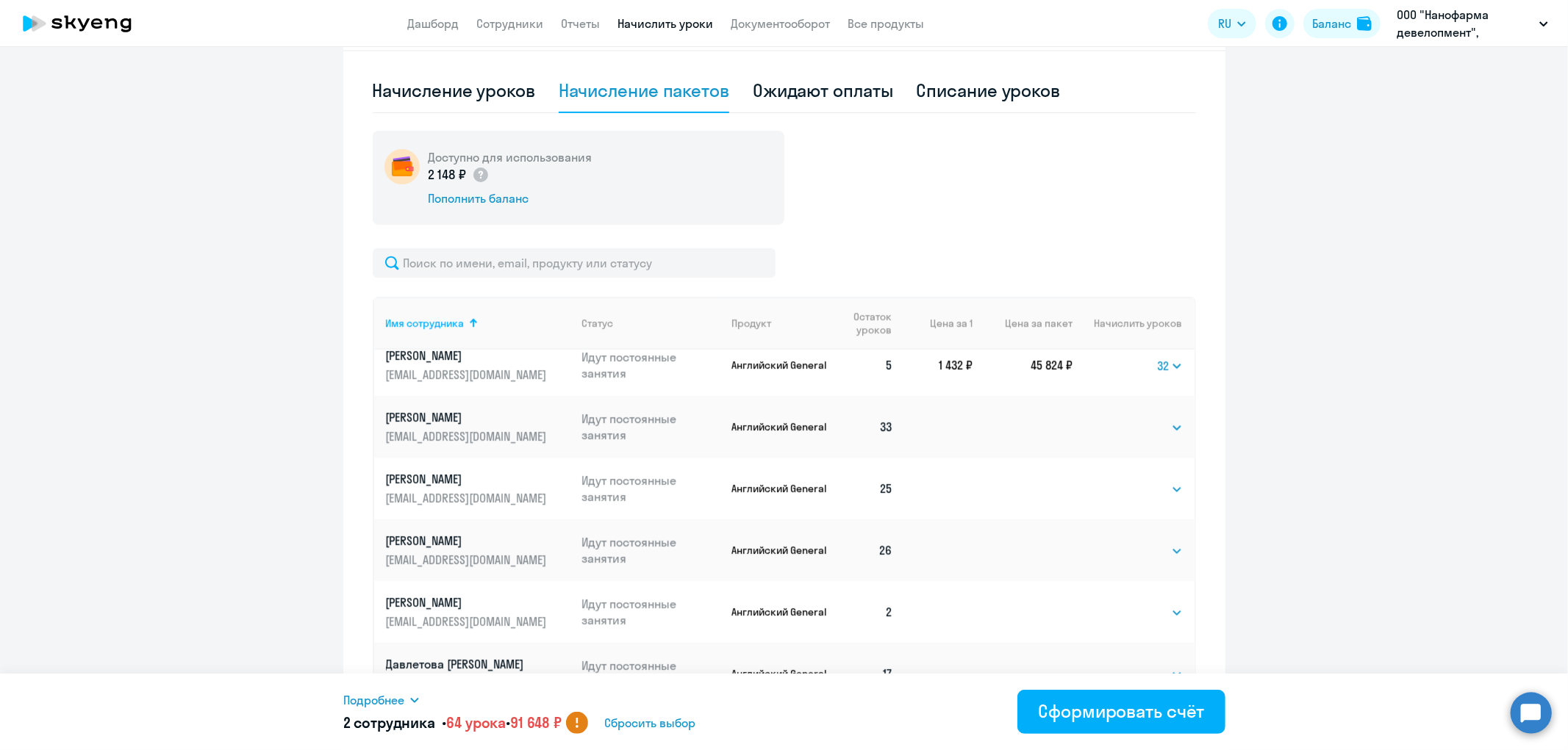
scroll to position [638, 0]
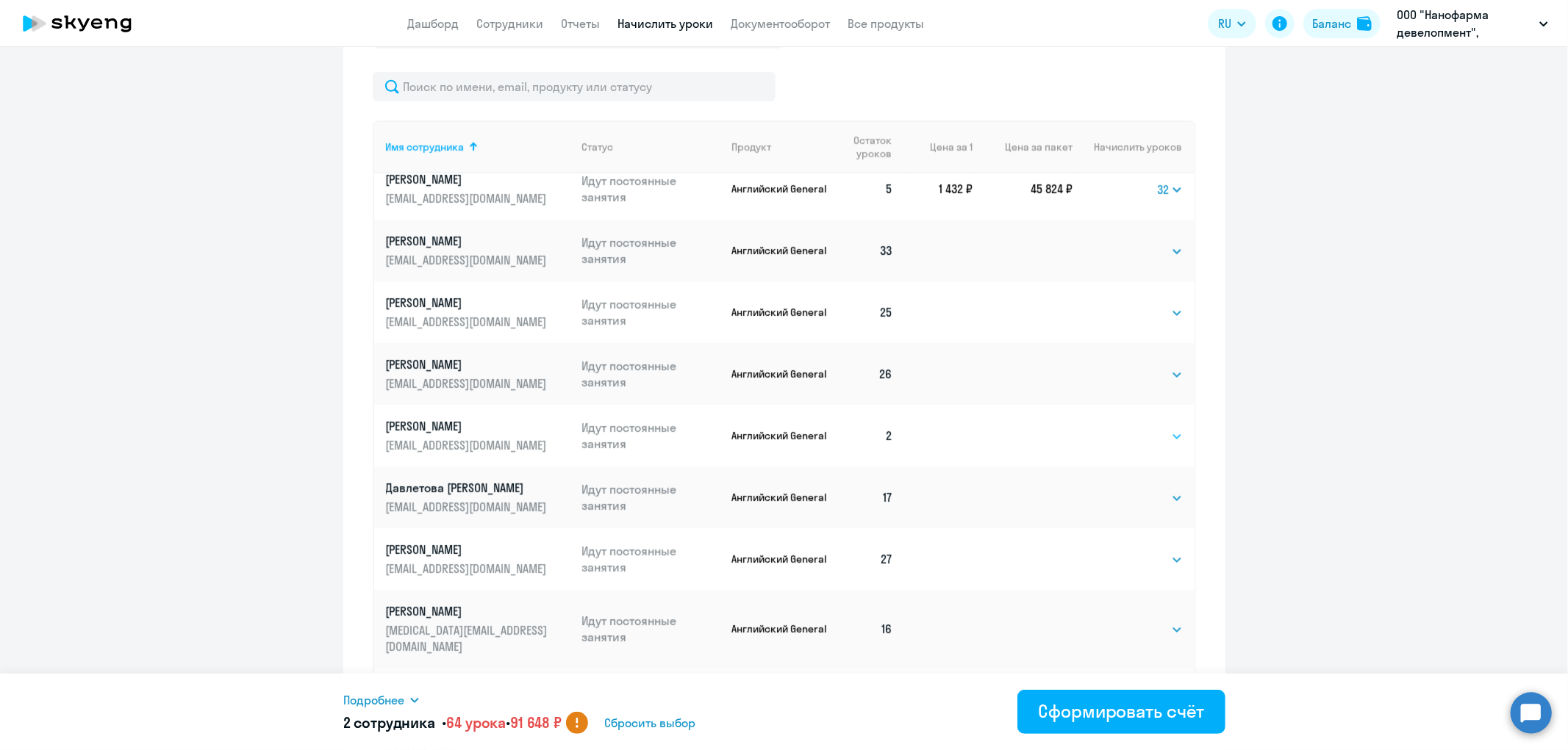
click at [1155, 445] on select "Выбрать 4 8 16 32 64 96 128" at bounding box center [1152, 436] width 60 height 18
select select "32"
click at [1123, 442] on select "Выбрать 4 8 16 32 64 96 128" at bounding box center [1152, 436] width 60 height 18
click at [1141, 715] on div "Сформировать счёт" at bounding box center [1121, 712] width 166 height 24
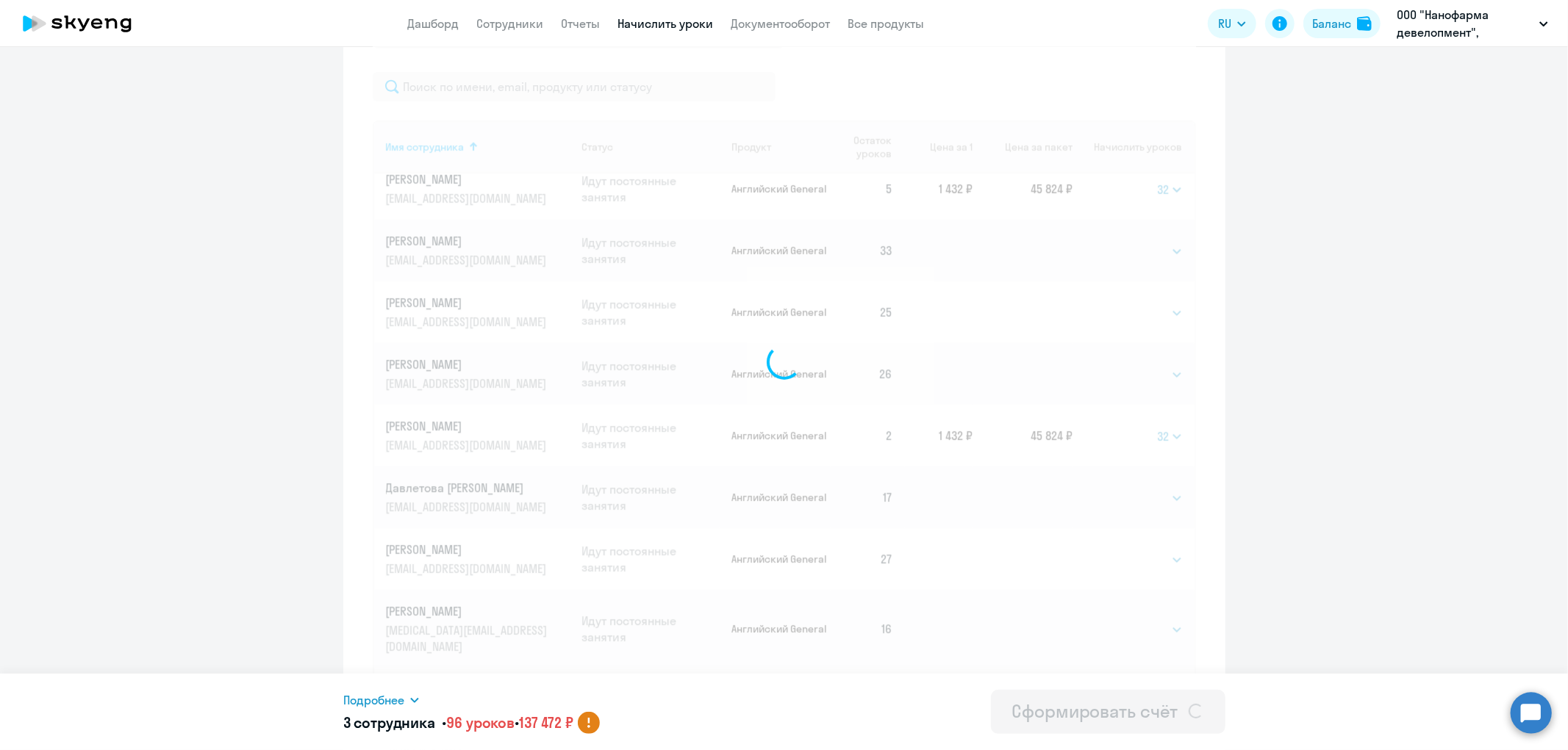
select select
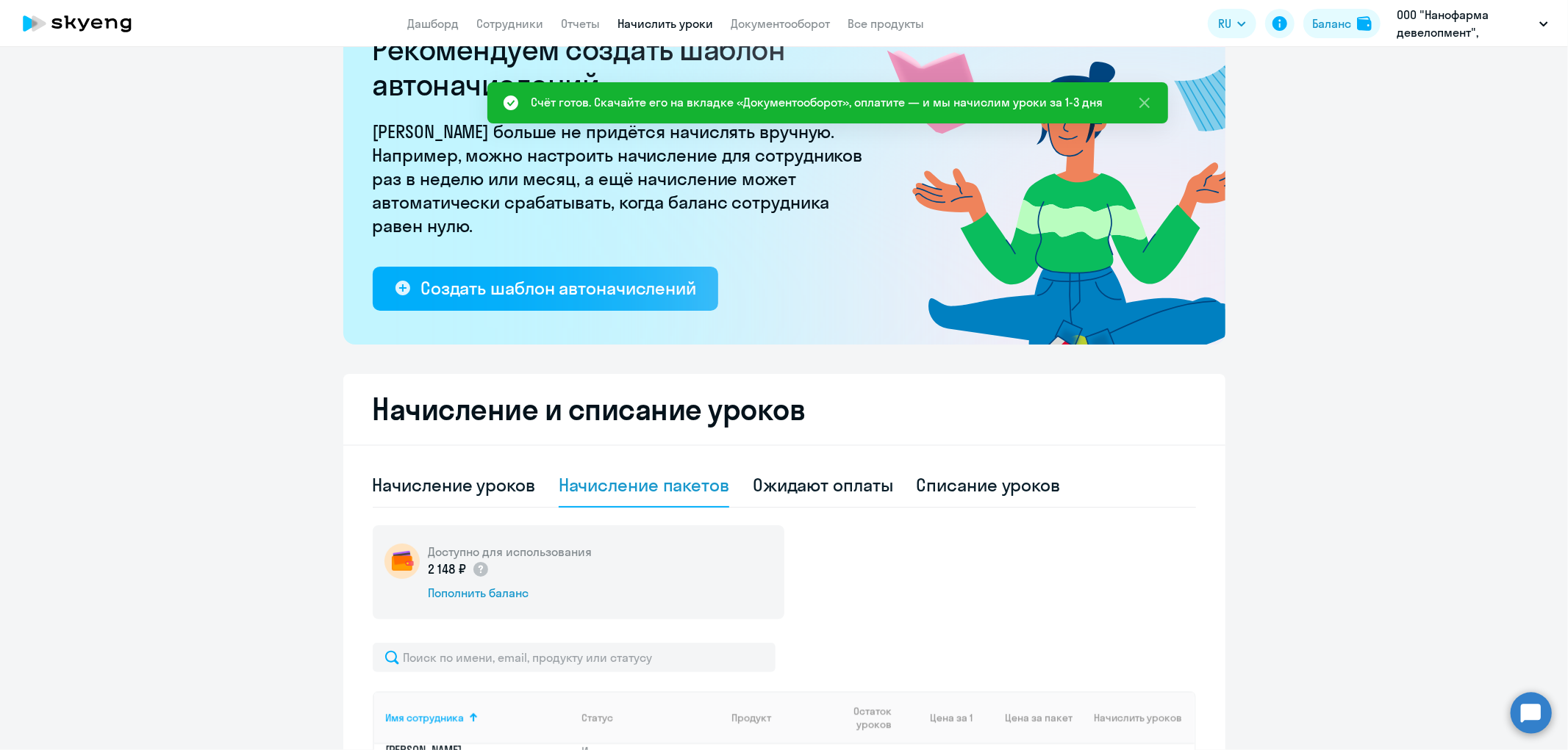
scroll to position [0, 0]
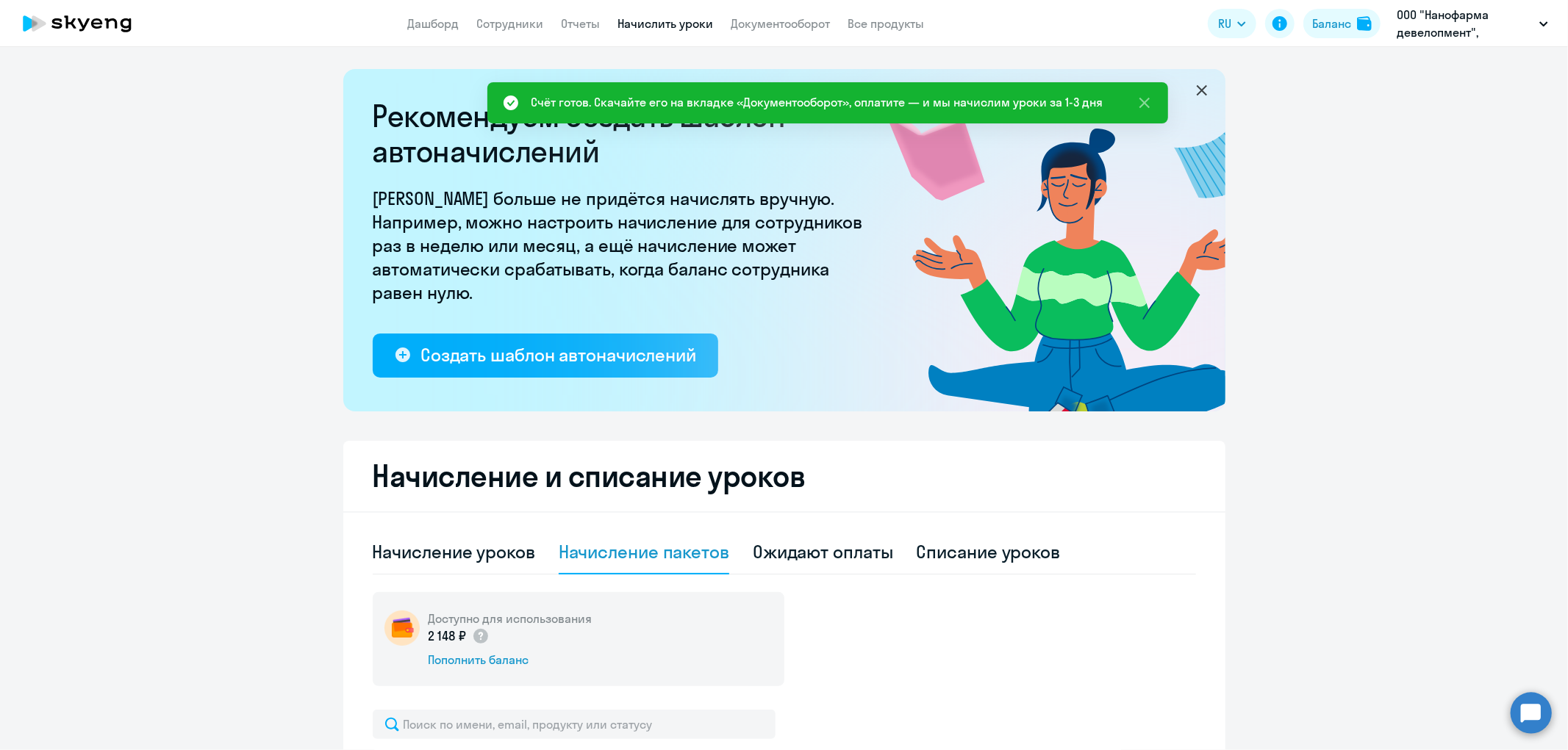
click at [1196, 91] on icon at bounding box center [1201, 90] width 10 height 10
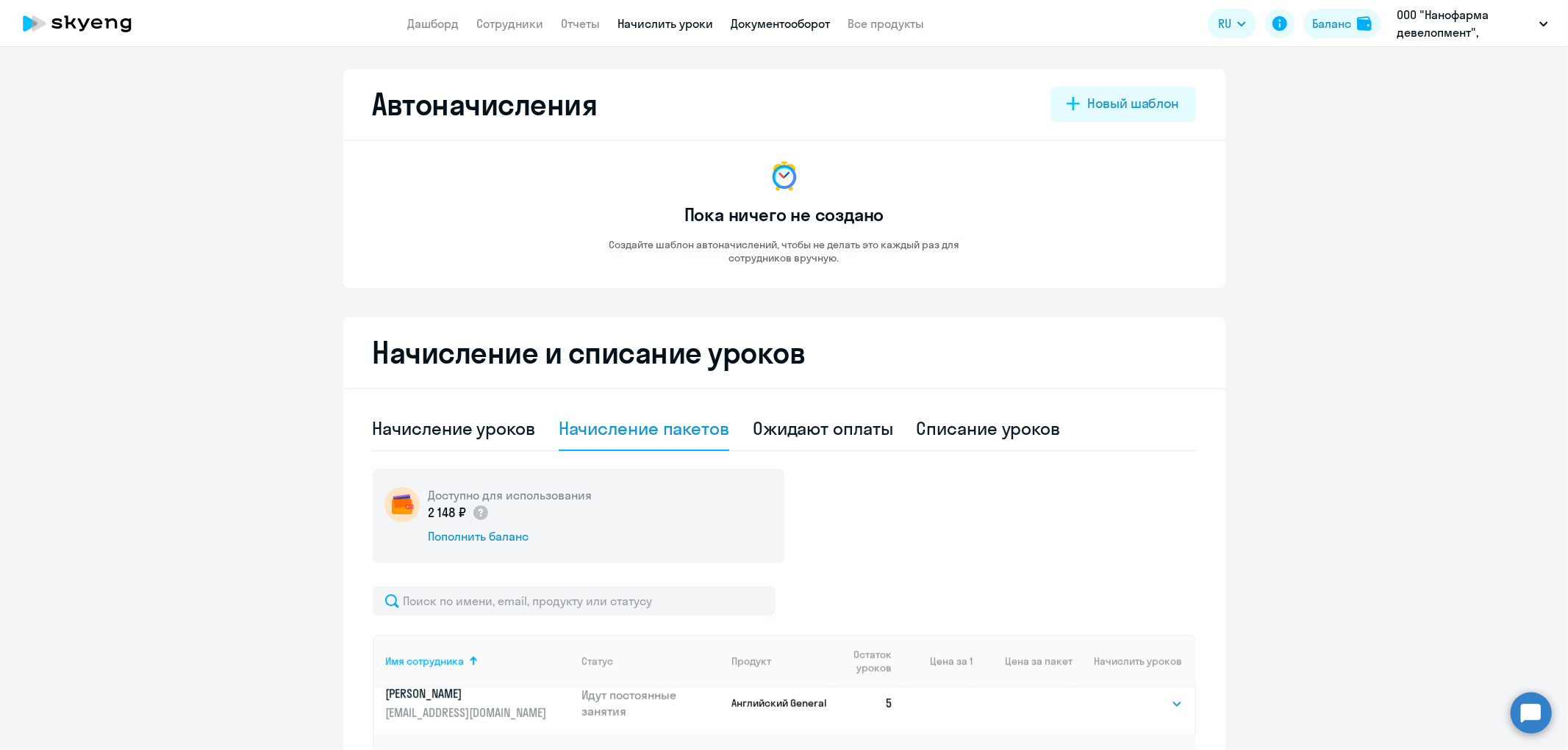
click at [759, 26] on link "Документооборот" at bounding box center [781, 23] width 99 height 15
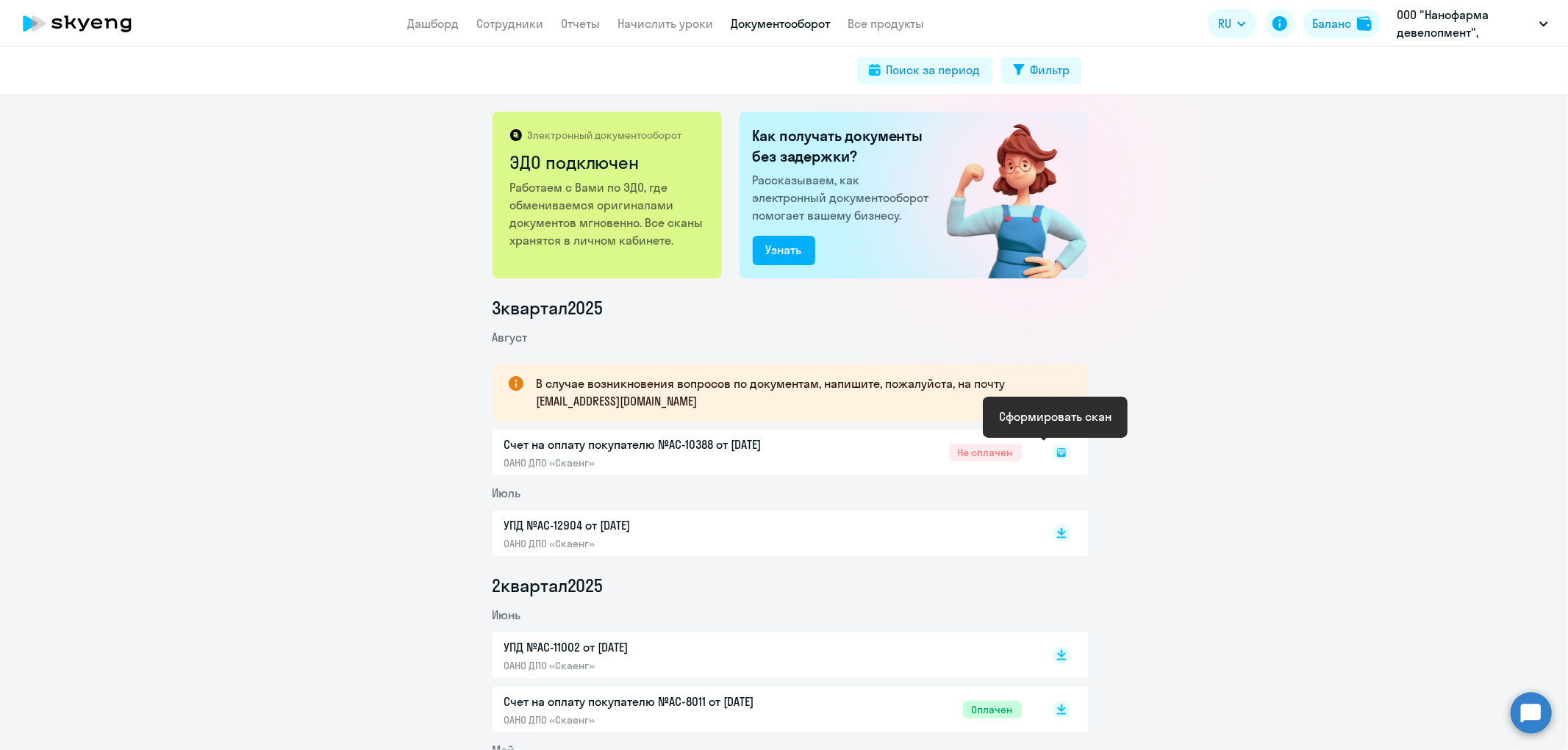
click at [1058, 454] on icon at bounding box center [1061, 452] width 9 height 9
click at [1057, 450] on rect at bounding box center [1061, 453] width 18 height 18
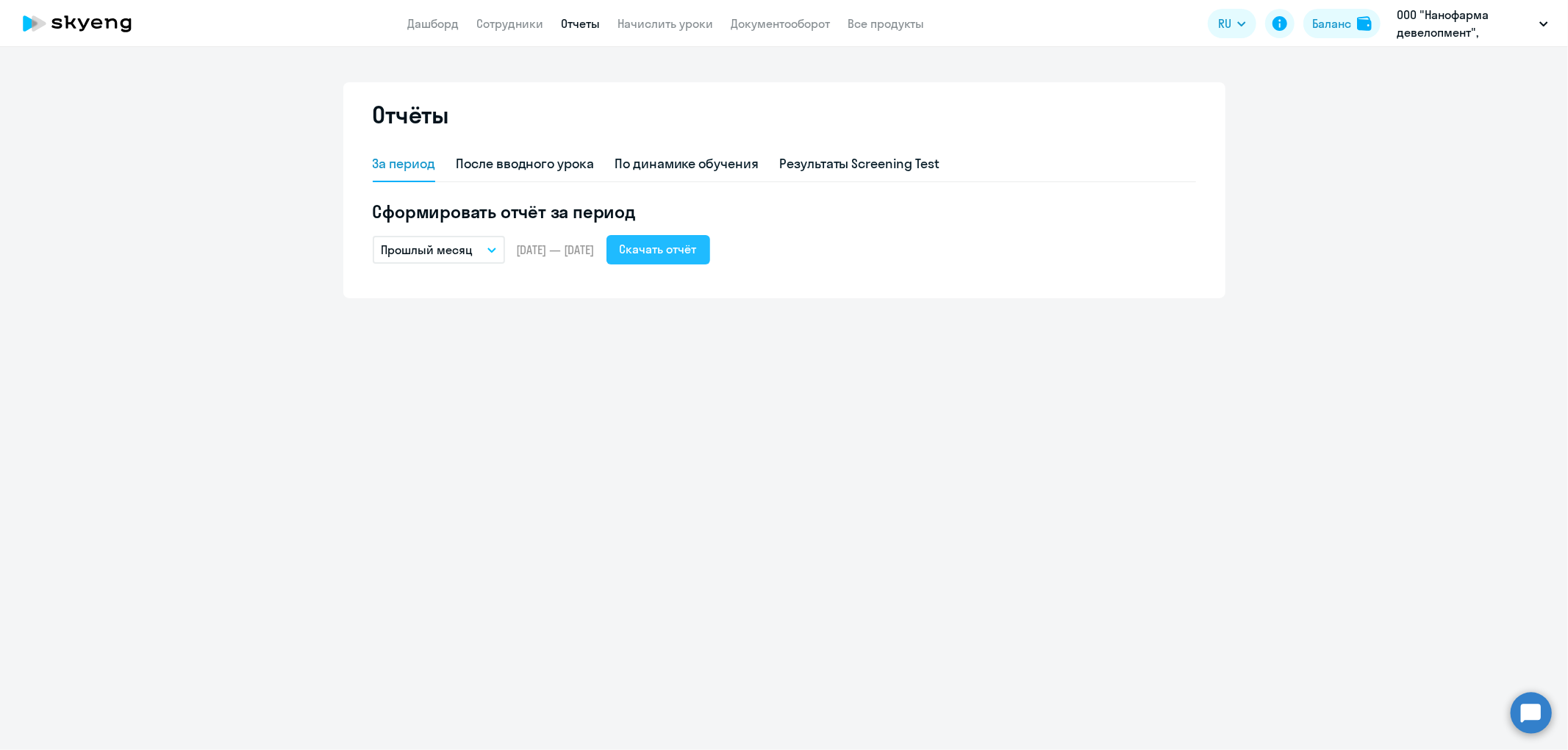
click at [697, 251] on div "Скачать отчёт" at bounding box center [659, 249] width 77 height 18
click at [697, 252] on div "Скачать отчёт" at bounding box center [659, 249] width 77 height 18
click at [491, 246] on button "Прошлый месяц" at bounding box center [438, 250] width 132 height 28
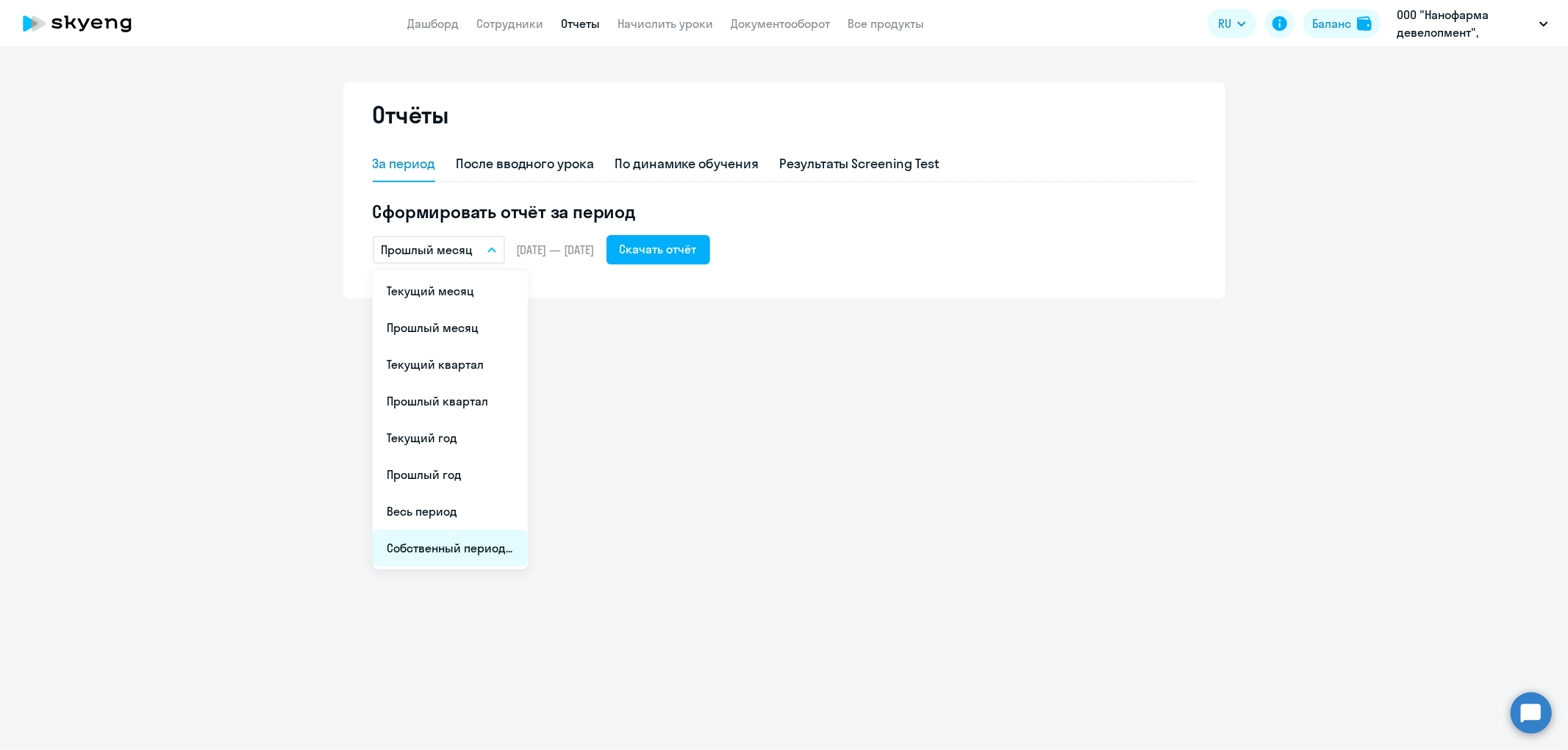
click at [476, 548] on li "Собственный период..." at bounding box center [449, 548] width 155 height 37
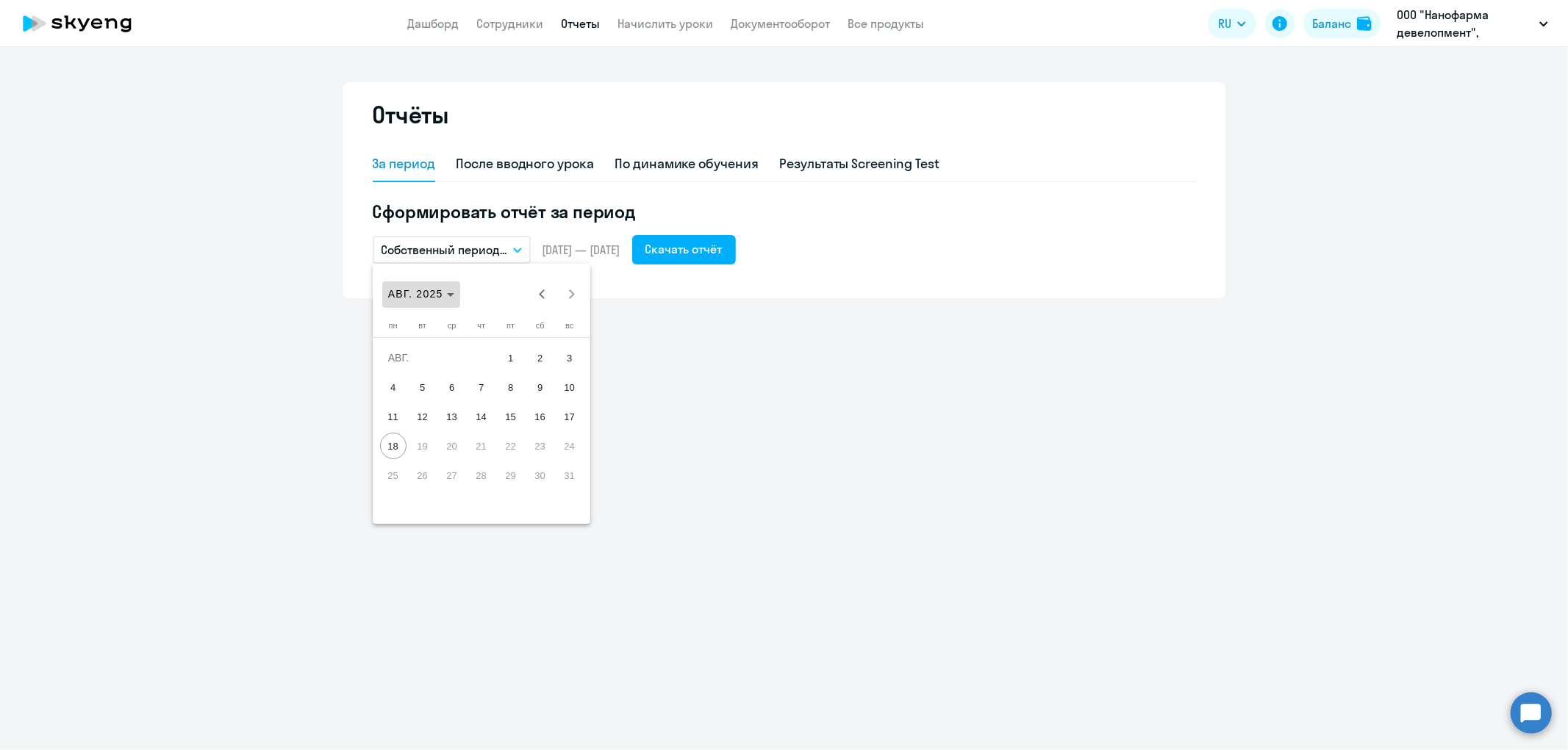
click at [449, 293] on polygon "Choose month and year" at bounding box center [450, 295] width 7 height 4
click at [557, 484] on span "2025" at bounding box center [558, 487] width 46 height 27
click at [407, 400] on span "МАЙ" at bounding box center [404, 399] width 46 height 27
click at [709, 240] on div at bounding box center [784, 375] width 1568 height 750
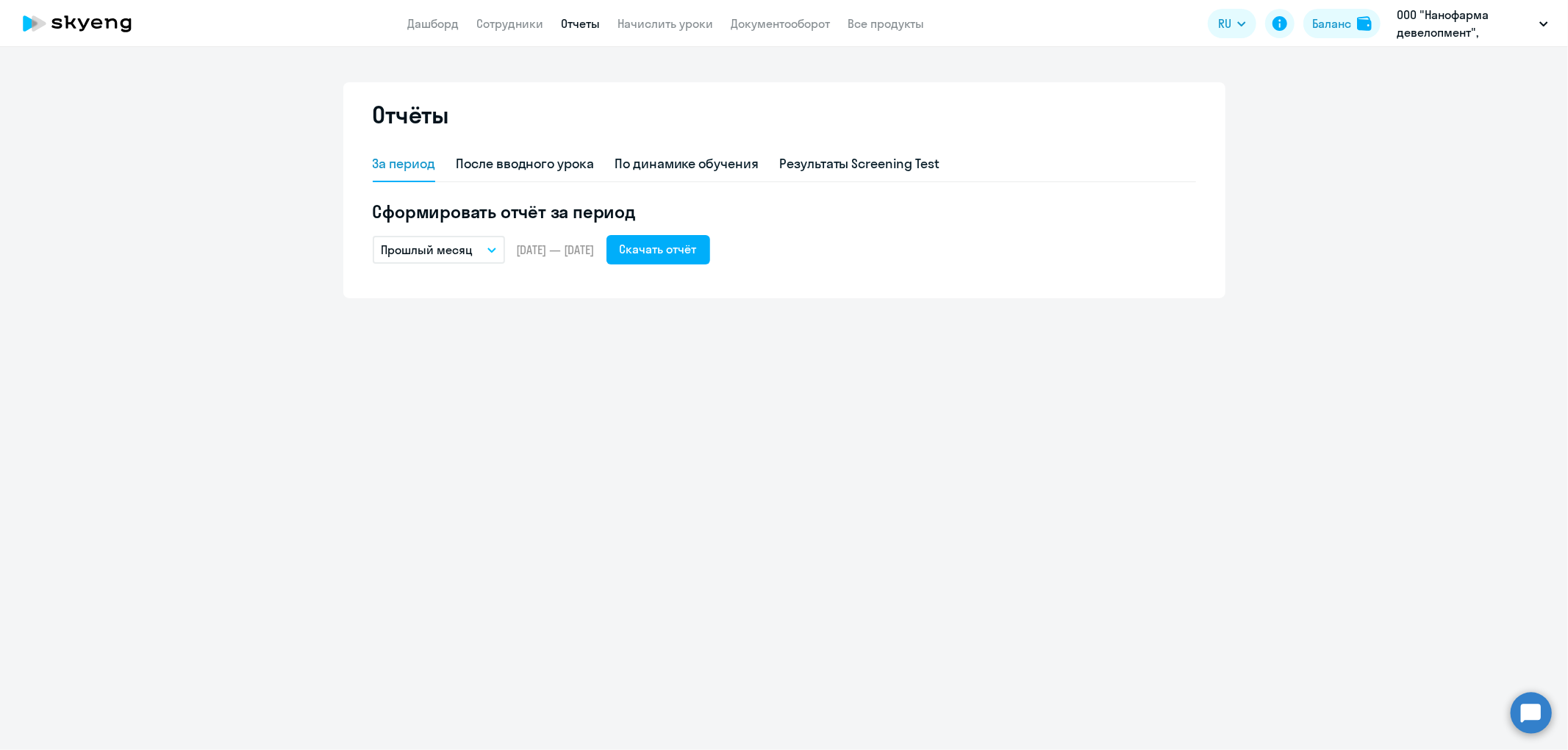
click at [490, 248] on icon "button" at bounding box center [492, 250] width 9 height 5
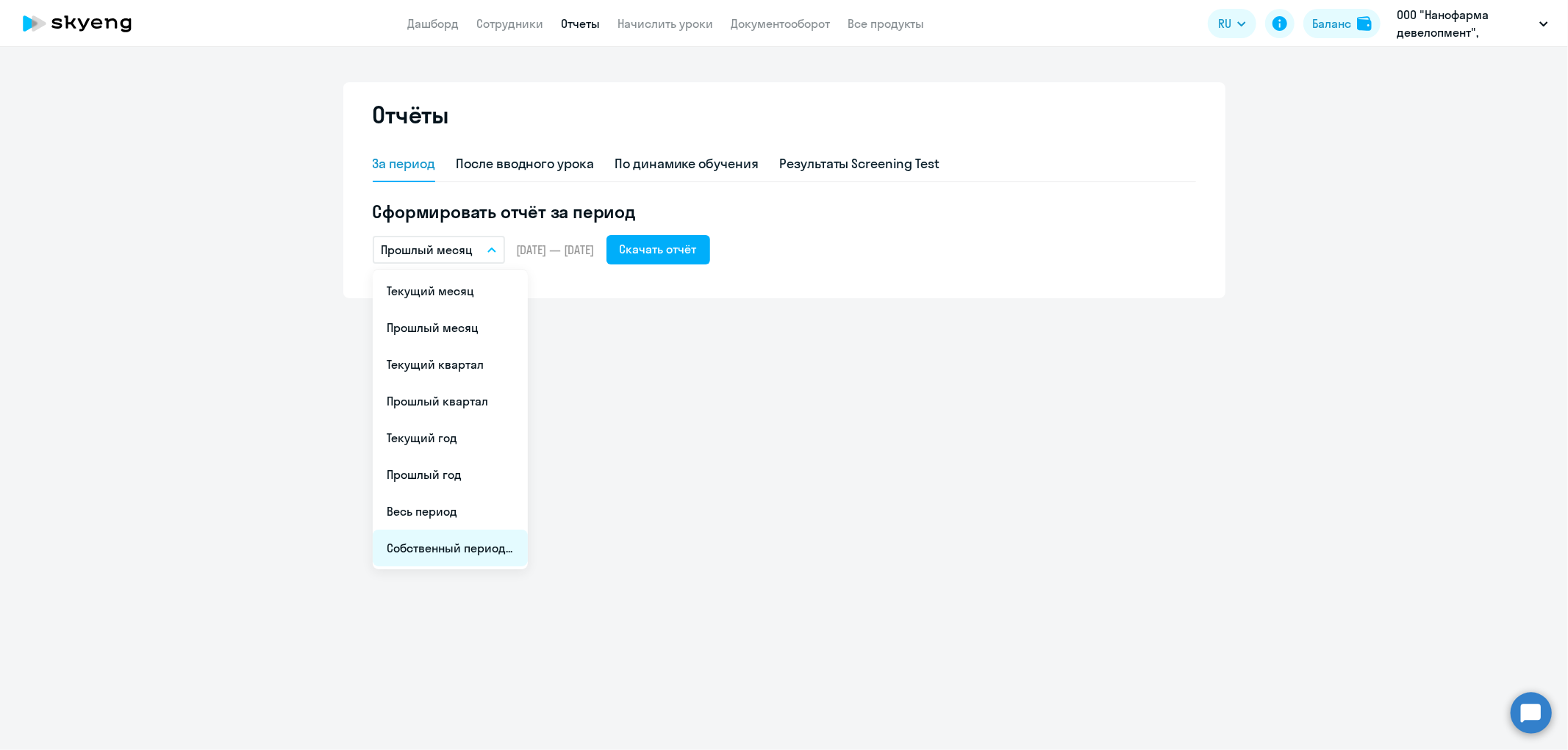
click at [491, 540] on li "Собственный период..." at bounding box center [449, 548] width 155 height 37
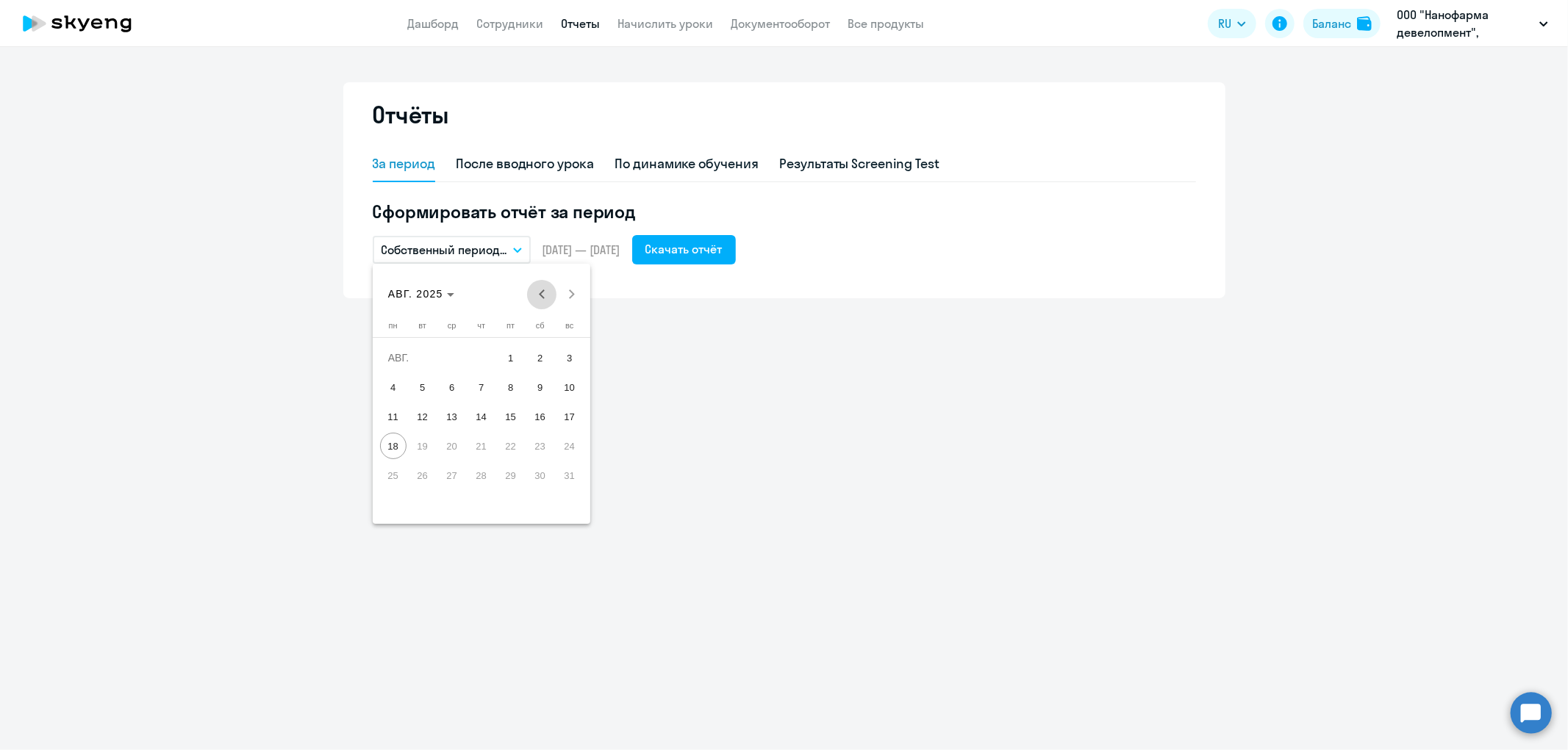
click at [540, 292] on button "Previous month" at bounding box center [542, 295] width 30 height 30
click at [539, 292] on span "Previous month" at bounding box center [542, 295] width 30 height 30
click at [486, 351] on span "1" at bounding box center [481, 357] width 27 height 27
click at [533, 474] on span "31" at bounding box center [540, 475] width 27 height 27
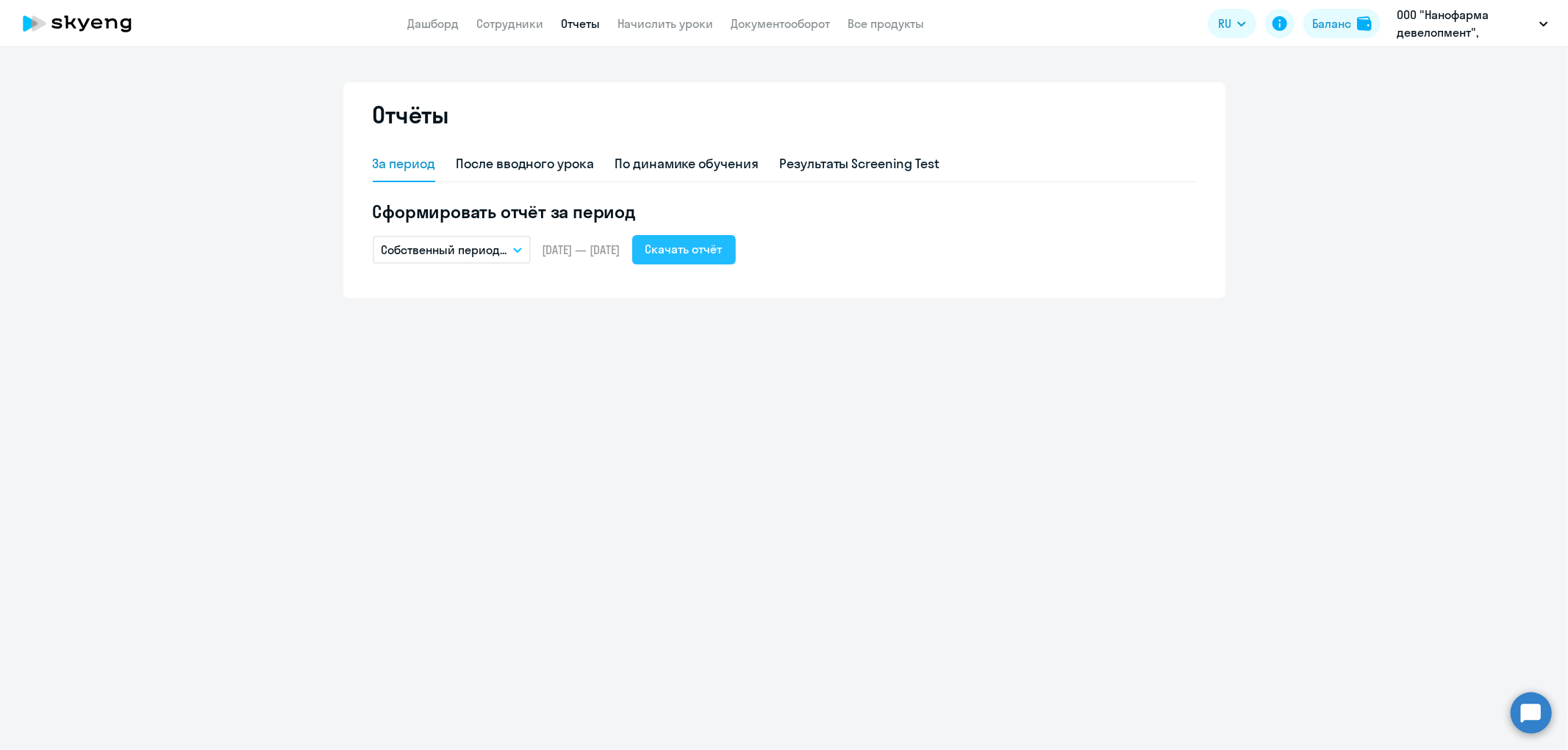
click at [723, 243] on div "Скачать отчёт" at bounding box center [684, 249] width 77 height 18
click at [516, 248] on icon "button" at bounding box center [517, 250] width 9 height 5
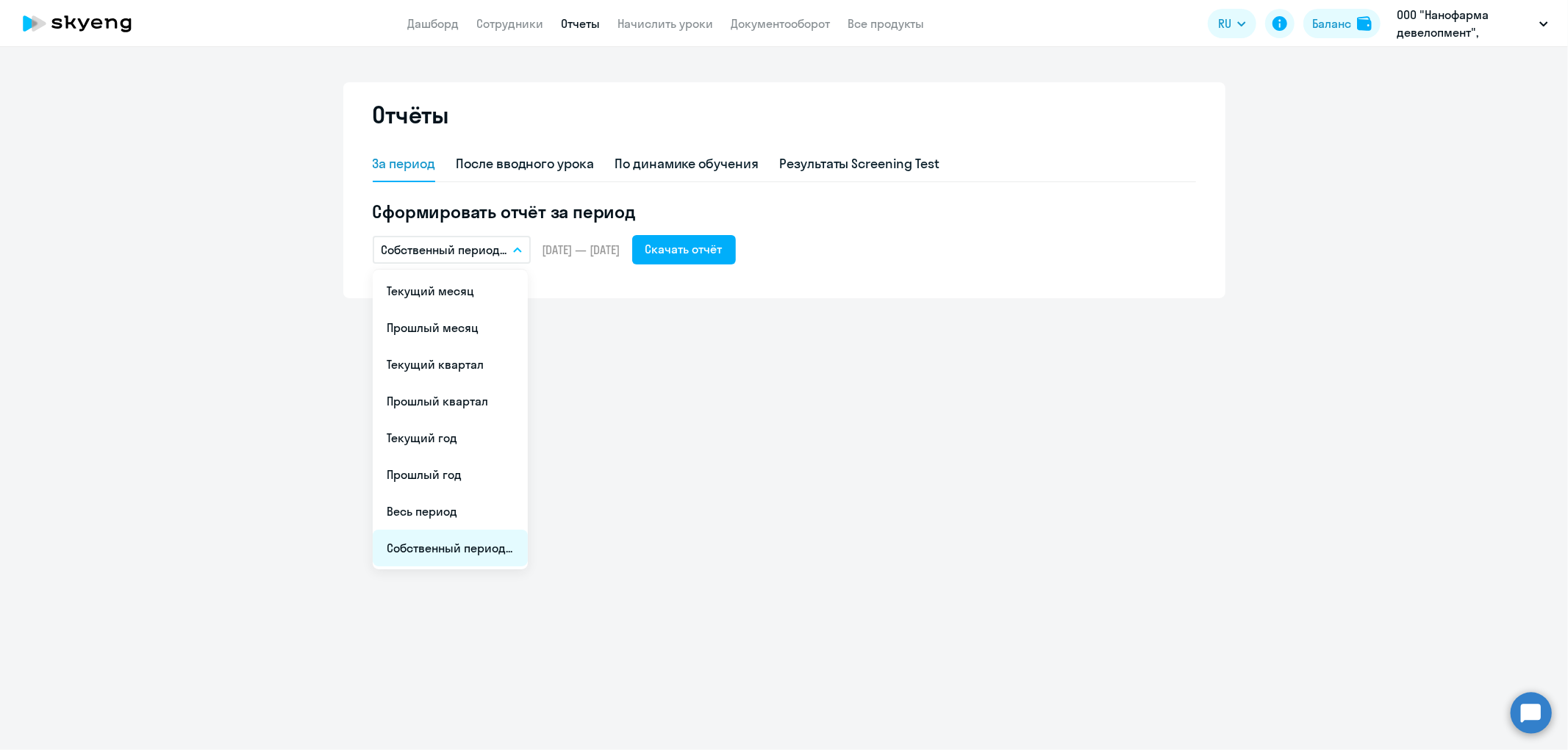
click at [473, 552] on li "Собственный период..." at bounding box center [449, 548] width 155 height 37
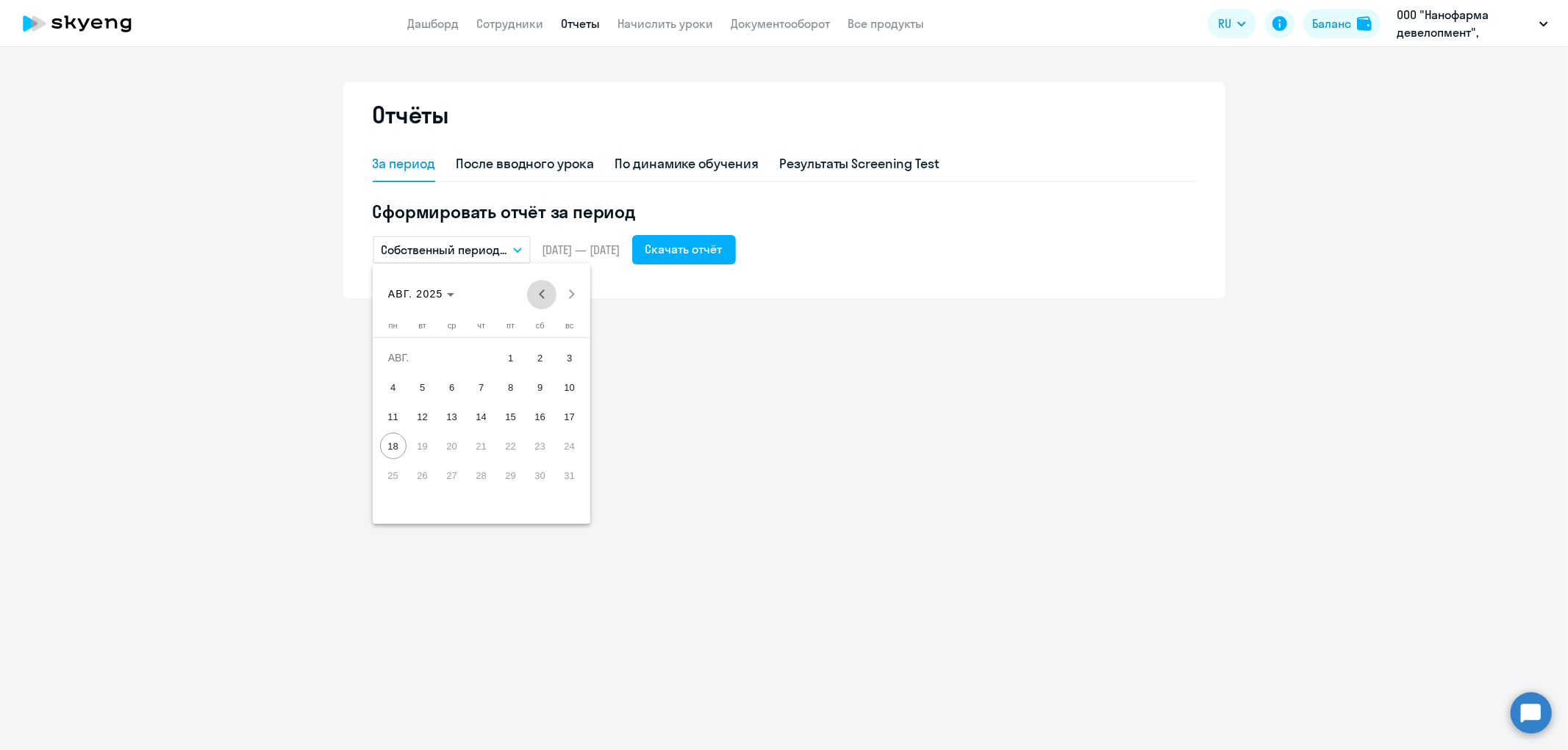
click at [539, 291] on span "Previous month" at bounding box center [542, 295] width 30 height 30
click at [568, 355] on span "1" at bounding box center [570, 357] width 27 height 27
click at [391, 501] on span "30" at bounding box center [393, 504] width 27 height 27
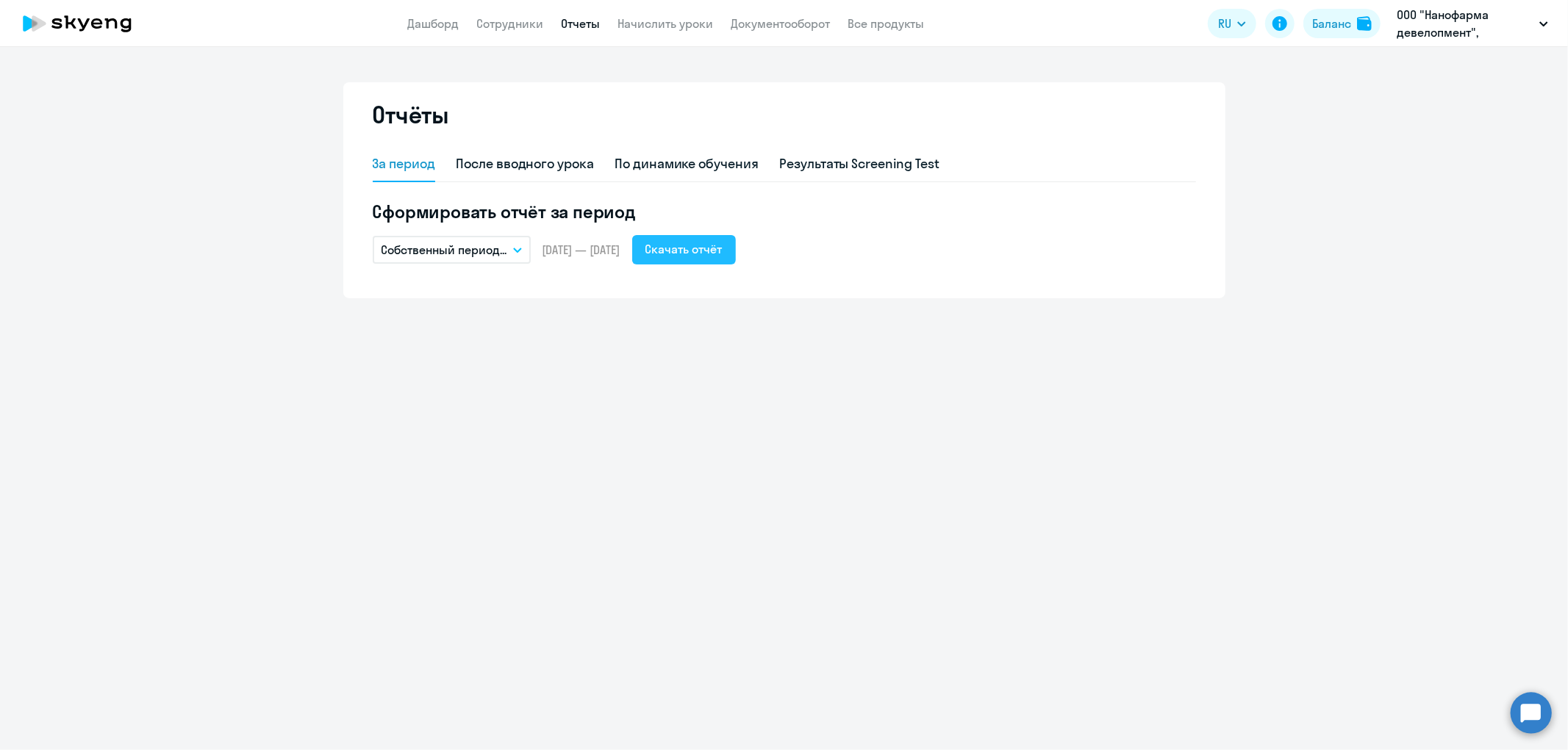
click at [721, 253] on div "Скачать отчёт" at bounding box center [684, 249] width 77 height 18
click at [519, 245] on button "Собственный период..." at bounding box center [451, 250] width 158 height 28
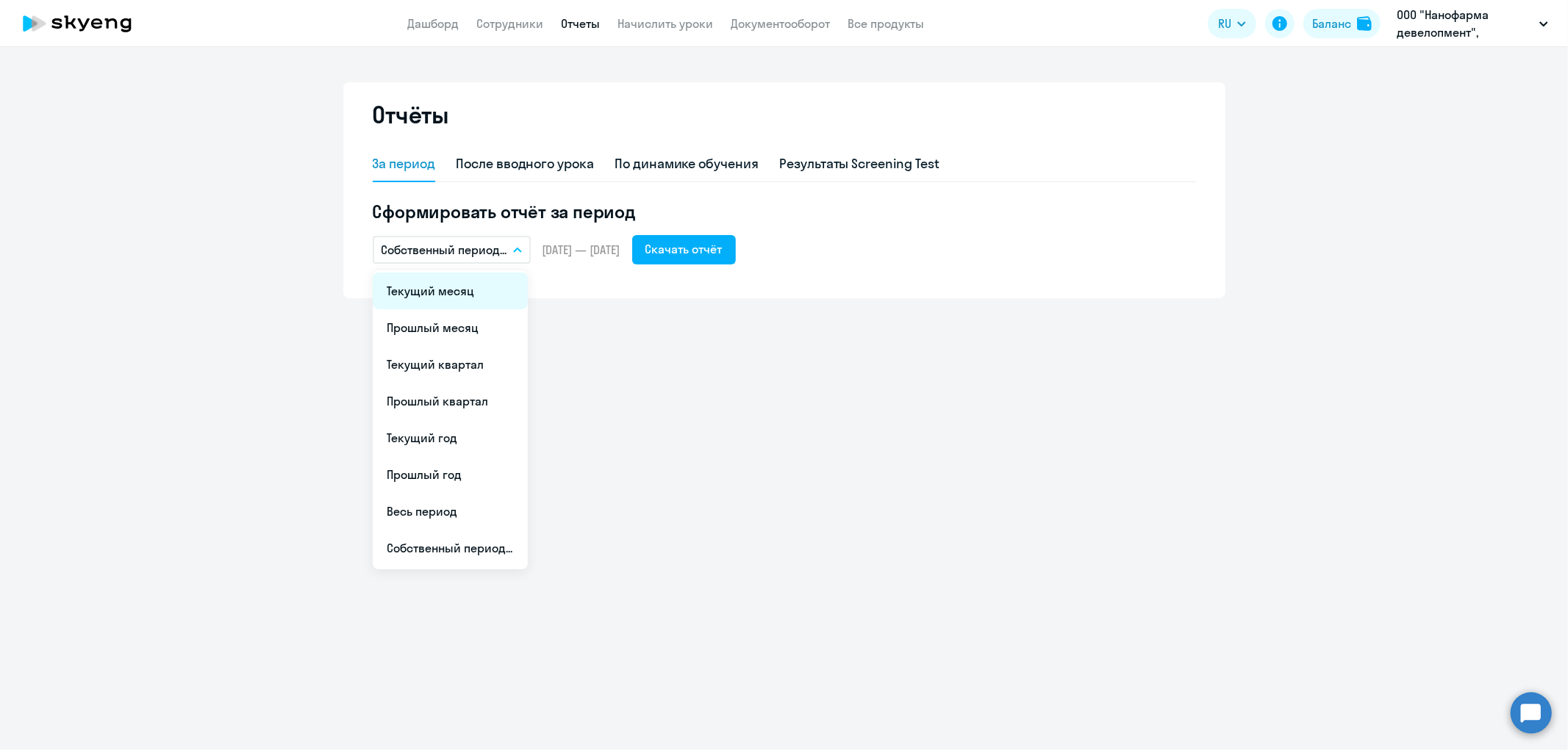
click at [459, 286] on li "Текущий месяц" at bounding box center [449, 290] width 155 height 37
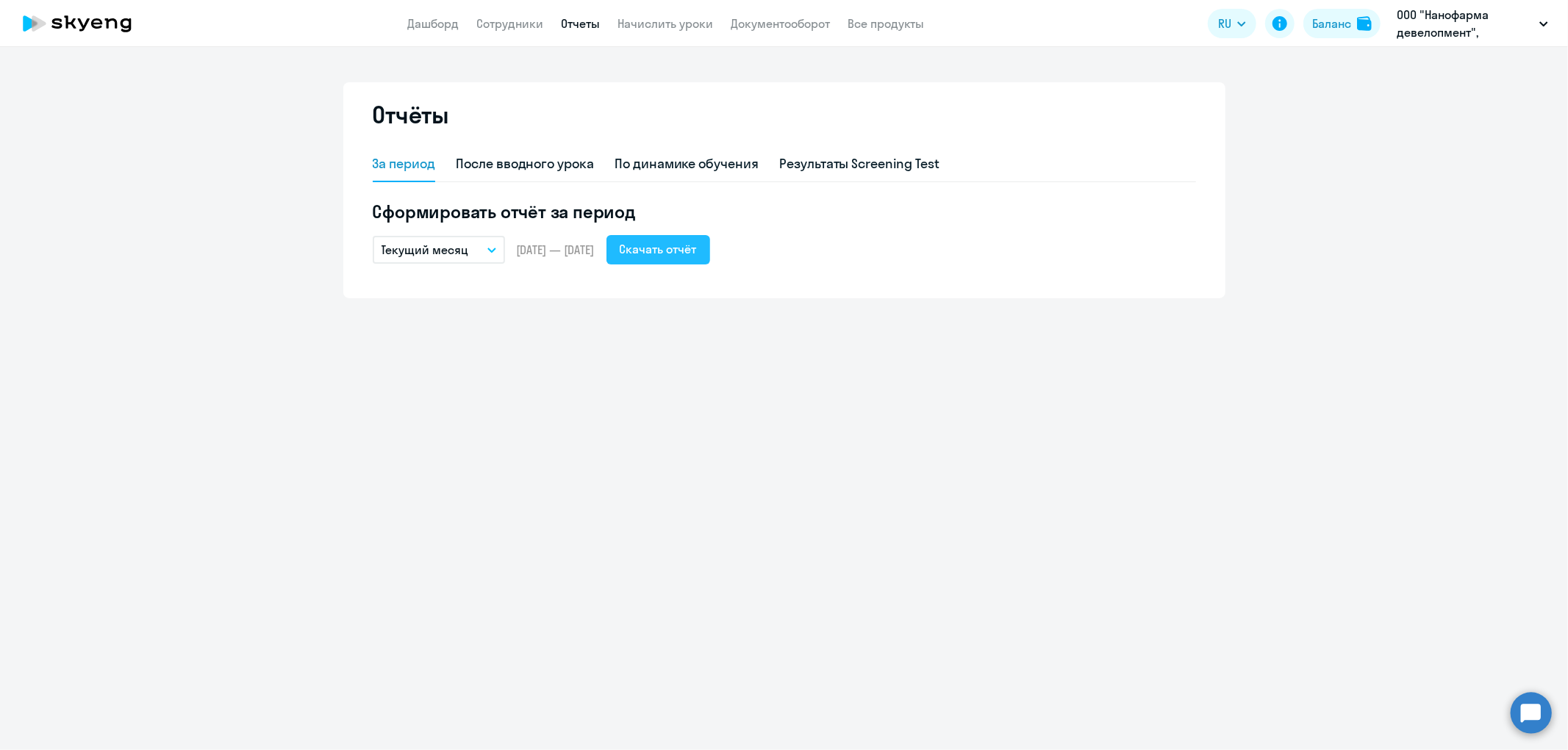
click at [697, 247] on div "Скачать отчёт" at bounding box center [659, 249] width 77 height 18
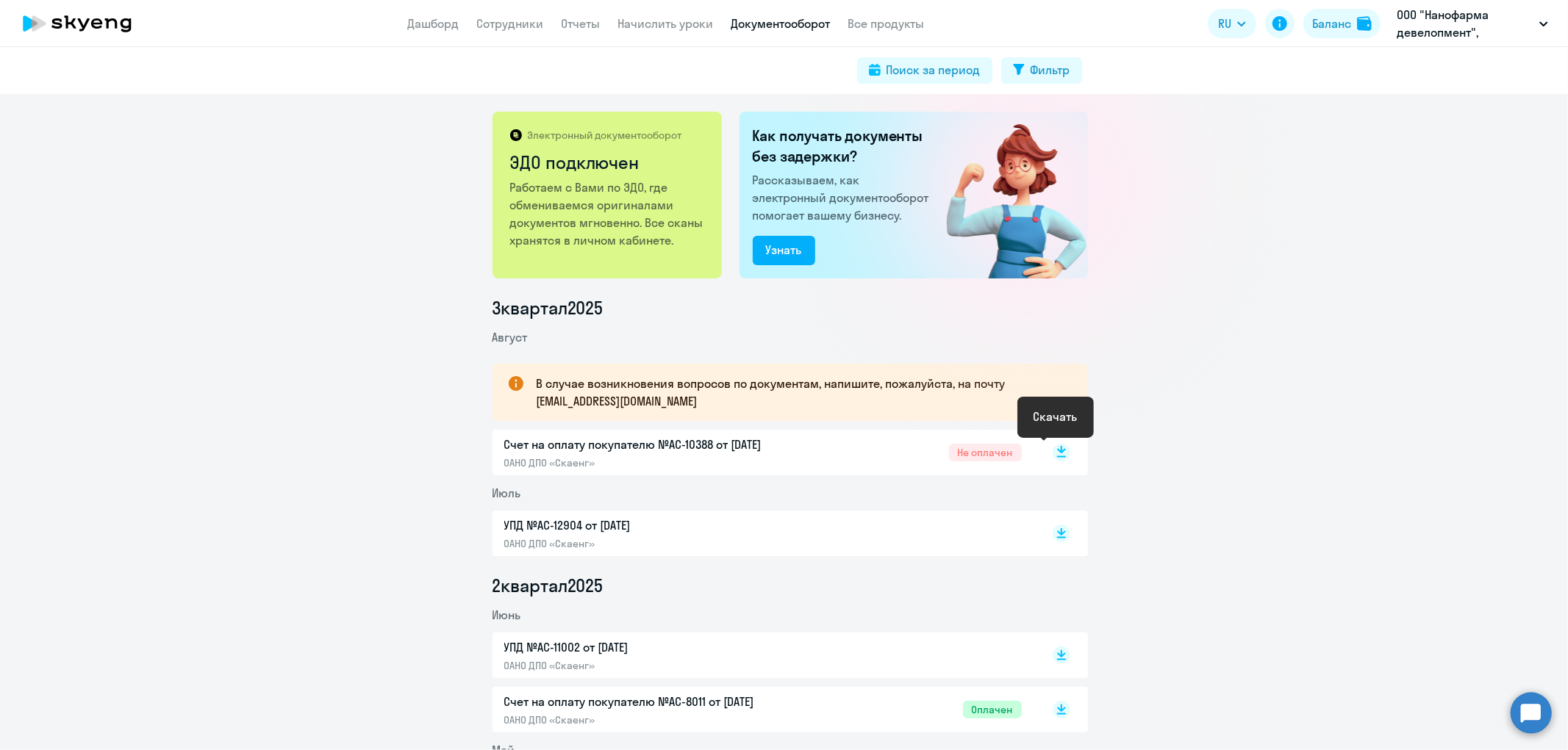
click at [1054, 451] on icon at bounding box center [1061, 453] width 18 height 18
